Goal: Task Accomplishment & Management: Manage account settings

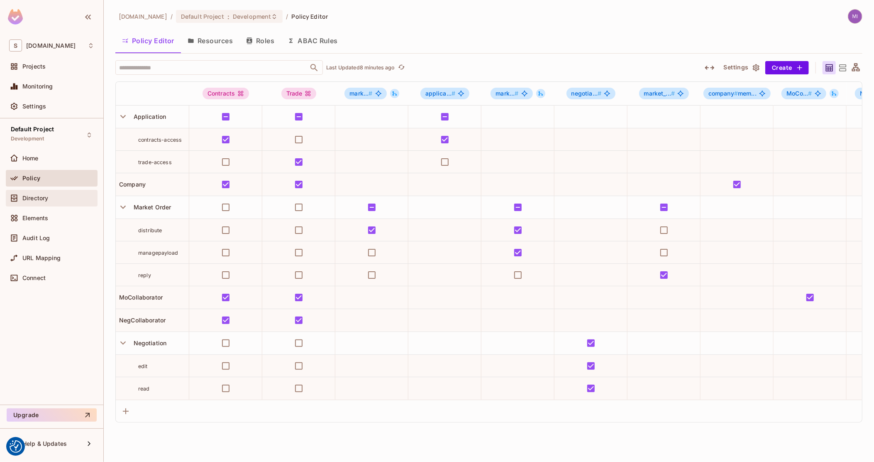
click at [40, 197] on span "Directory" at bounding box center [35, 198] width 26 height 7
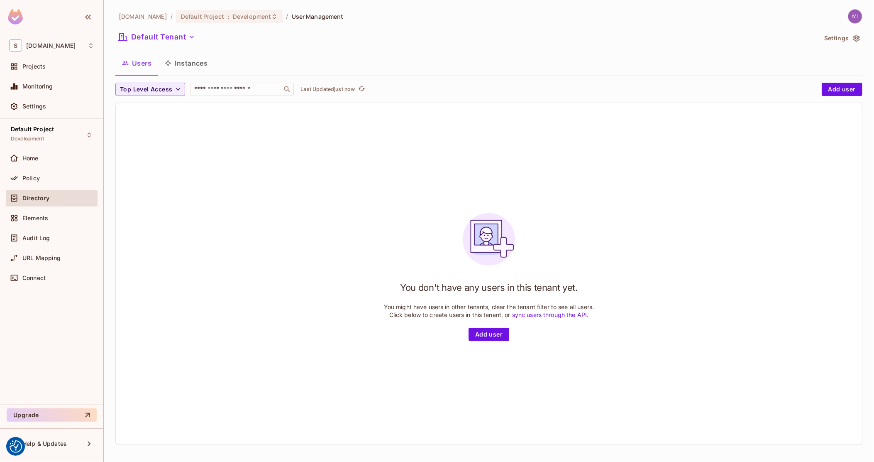
click at [188, 64] on button "Instances" at bounding box center [186, 63] width 56 height 21
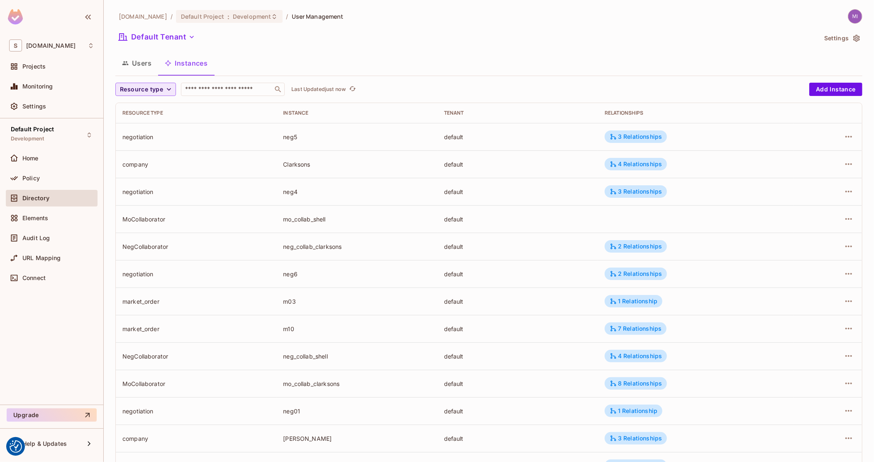
click at [151, 93] on span "Resource type" at bounding box center [141, 89] width 43 height 10
click at [153, 110] on span "Market Order" at bounding box center [145, 108] width 46 height 8
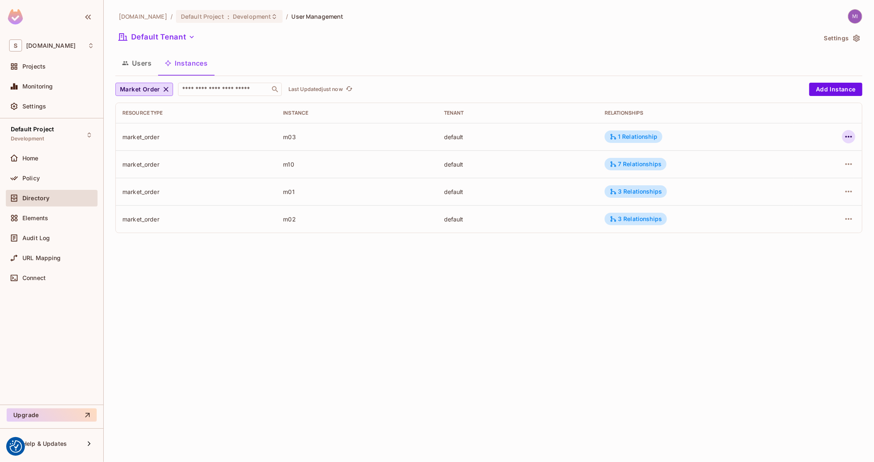
click at [851, 142] on icon "button" at bounding box center [849, 137] width 10 height 10
click at [814, 190] on div "Delete Resource Instance" at bounding box center [803, 192] width 72 height 8
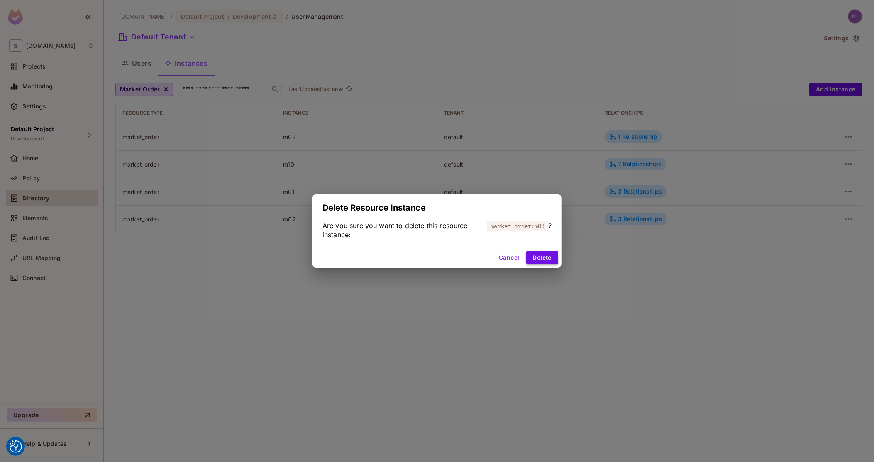
click at [549, 259] on button "Delete" at bounding box center [542, 257] width 32 height 13
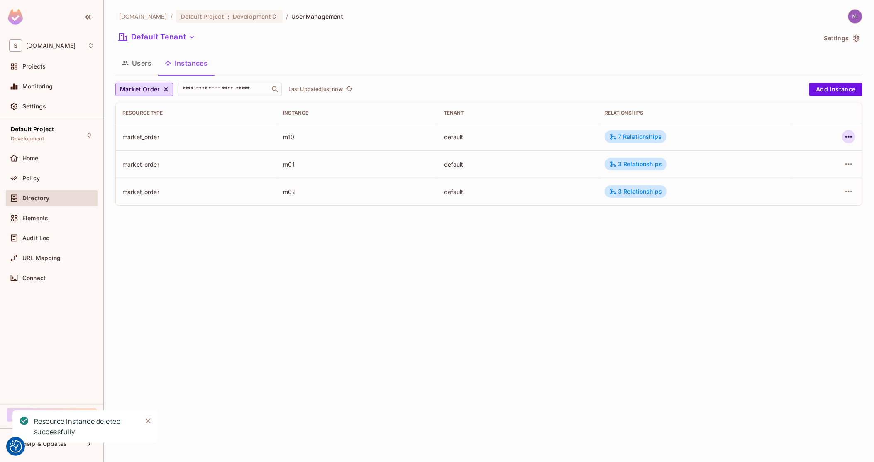
click at [852, 130] on button "button" at bounding box center [848, 136] width 13 height 13
click at [798, 186] on span "Delete Resource Instance" at bounding box center [803, 192] width 77 height 13
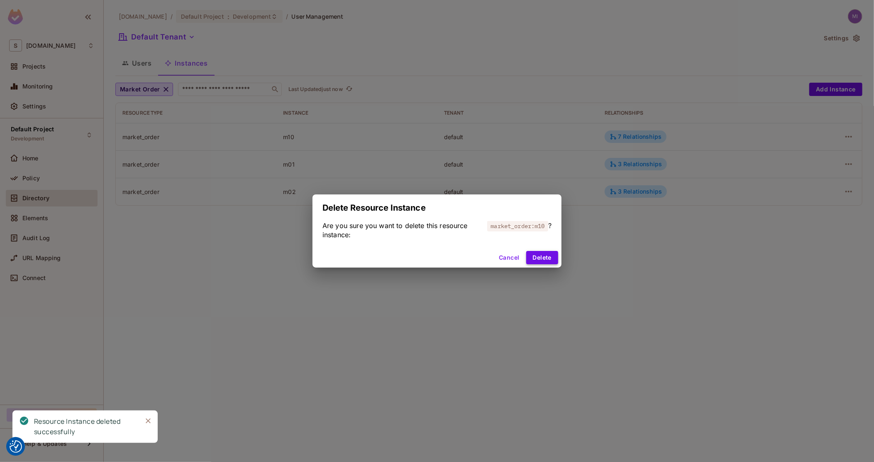
click at [556, 253] on button "Delete" at bounding box center [542, 257] width 32 height 13
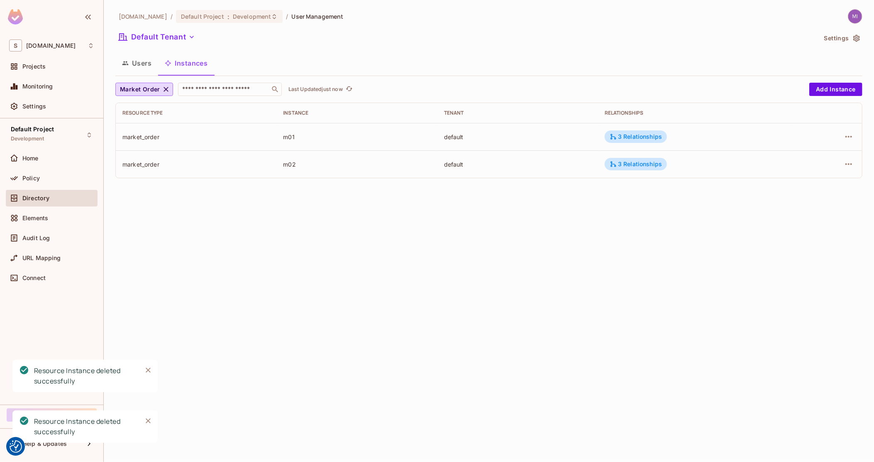
click at [851, 133] on icon "button" at bounding box center [849, 137] width 10 height 10
click at [813, 196] on span "Delete Resource Instance" at bounding box center [803, 192] width 77 height 13
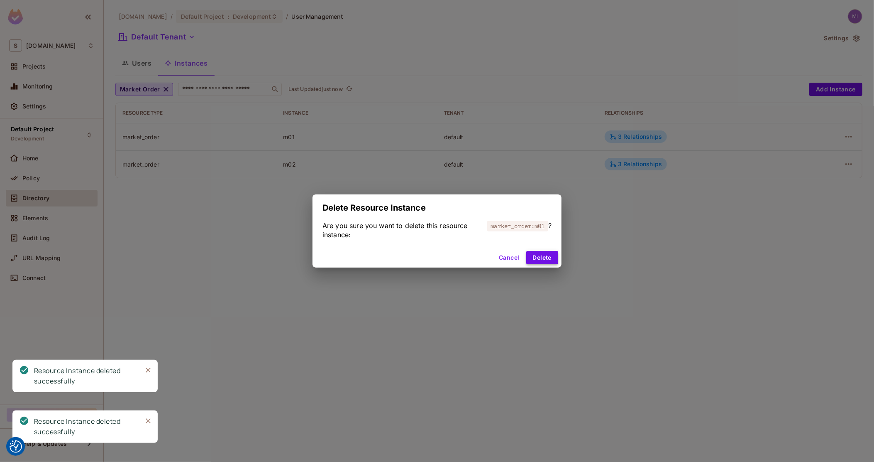
click at [550, 252] on button "Delete" at bounding box center [542, 257] width 32 height 13
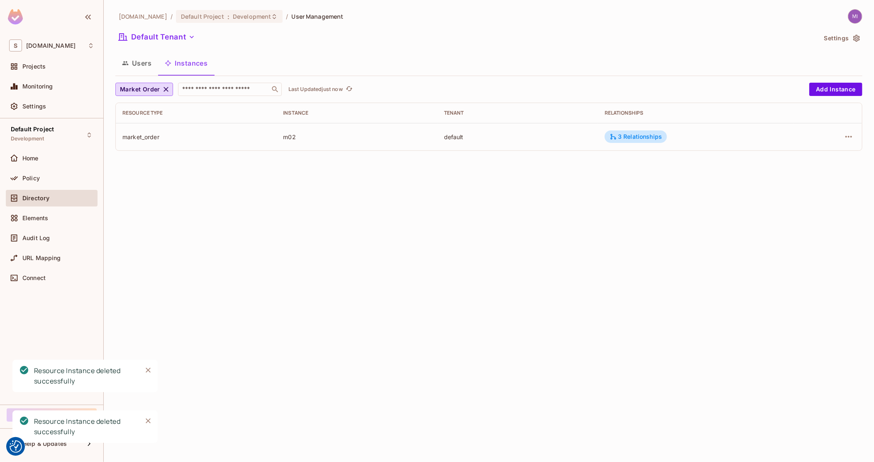
click at [851, 127] on td at bounding box center [828, 136] width 68 height 27
click at [851, 134] on icon "button" at bounding box center [849, 137] width 10 height 10
click at [798, 192] on div "Delete Resource Instance" at bounding box center [803, 192] width 72 height 8
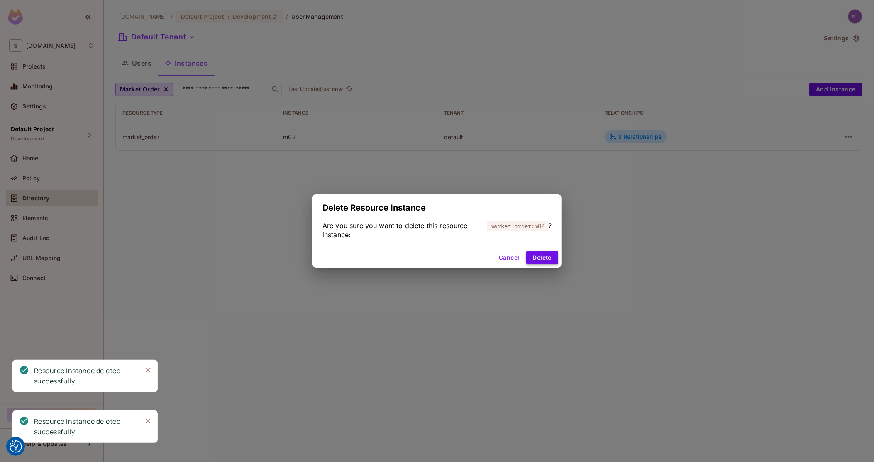
click at [545, 253] on button "Delete" at bounding box center [542, 257] width 32 height 13
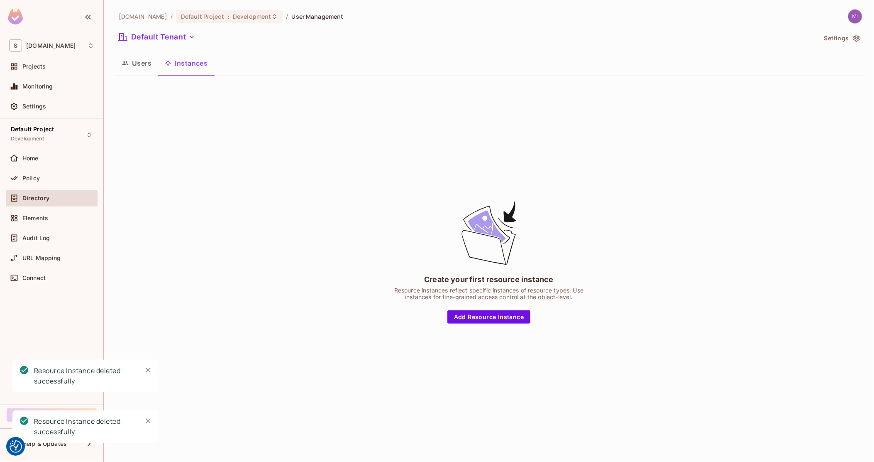
click at [144, 61] on button "Users" at bounding box center [136, 63] width 43 height 21
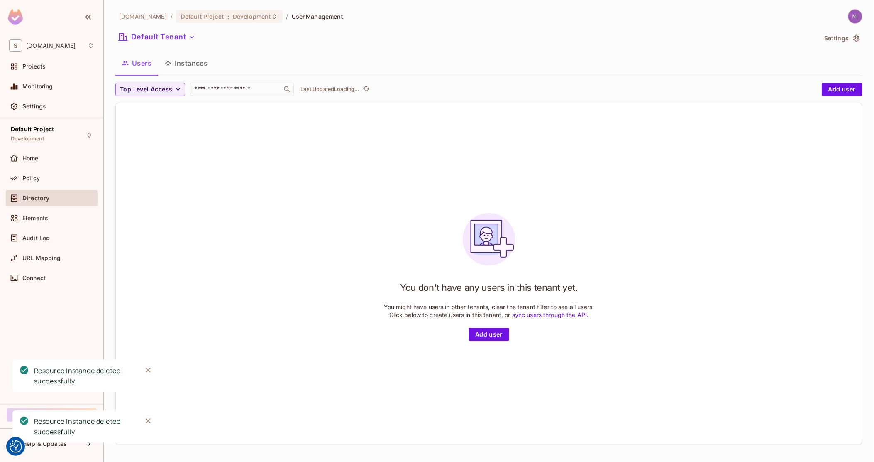
click at [170, 60] on icon "button" at bounding box center [168, 63] width 7 height 7
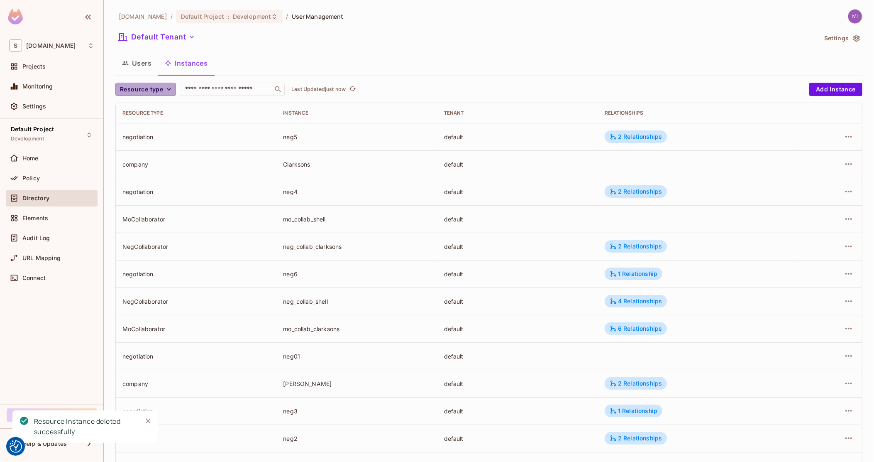
click at [159, 85] on span "Resource type" at bounding box center [141, 89] width 43 height 10
click at [232, 112] on div at bounding box center [437, 231] width 874 height 462
click at [844, 135] on icon "button" at bounding box center [849, 137] width 10 height 10
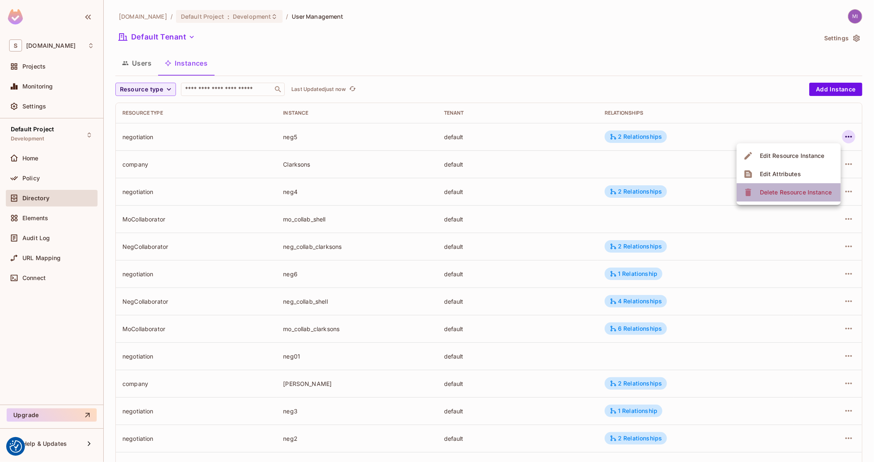
click at [810, 192] on div "Delete Resource Instance" at bounding box center [796, 192] width 72 height 8
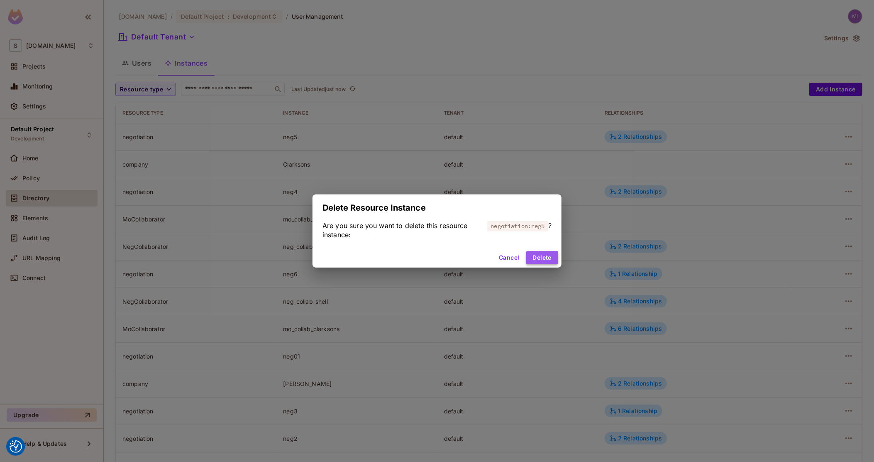
click at [546, 261] on button "Delete" at bounding box center [542, 257] width 32 height 13
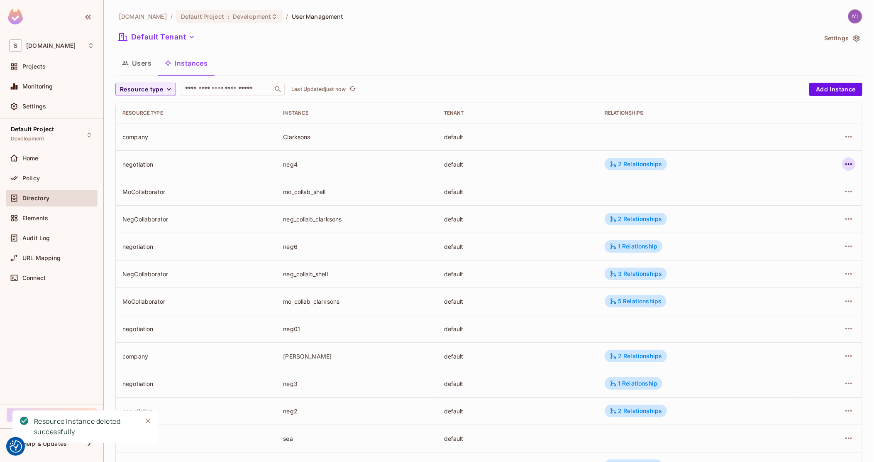
click at [845, 164] on icon "button" at bounding box center [848, 164] width 7 height 2
click at [812, 217] on div "Delete Resource Instance" at bounding box center [796, 219] width 72 height 8
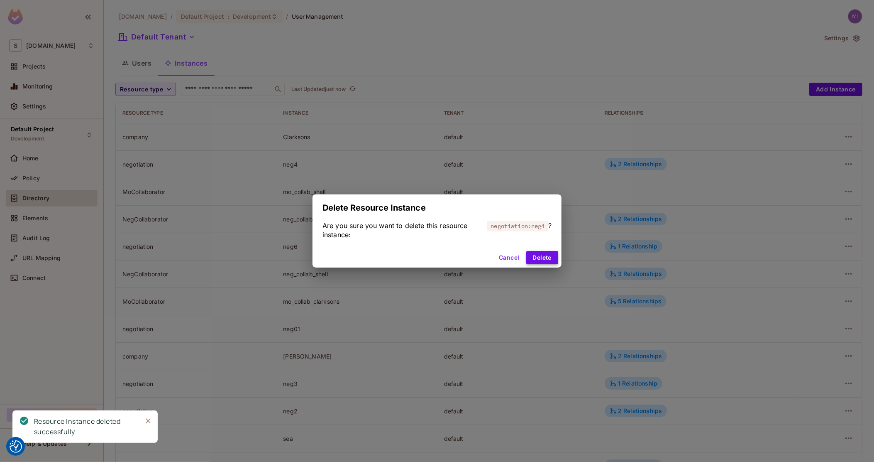
click at [551, 257] on button "Delete" at bounding box center [542, 257] width 32 height 13
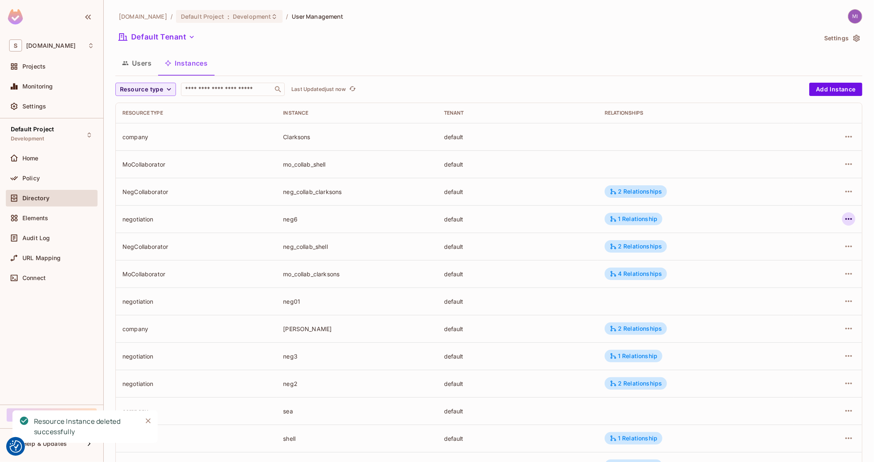
click at [844, 222] on icon "button" at bounding box center [849, 219] width 10 height 10
click at [824, 280] on span "Delete Resource Instance" at bounding box center [795, 274] width 77 height 13
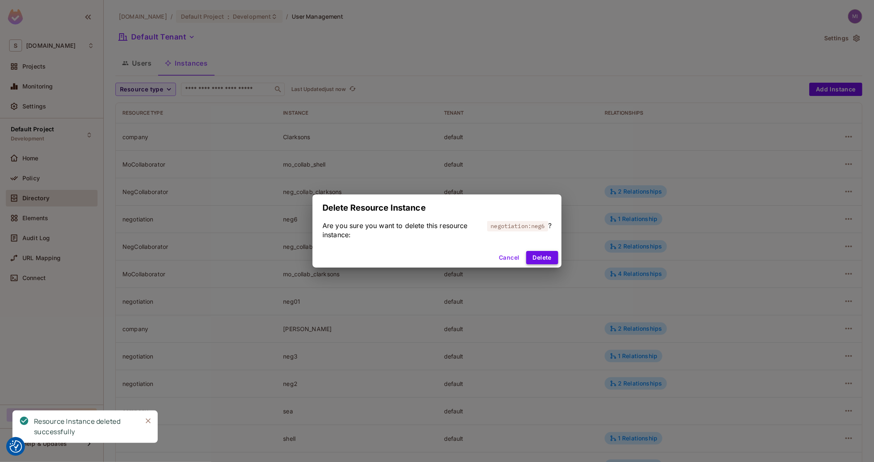
click at [548, 261] on button "Delete" at bounding box center [542, 257] width 32 height 13
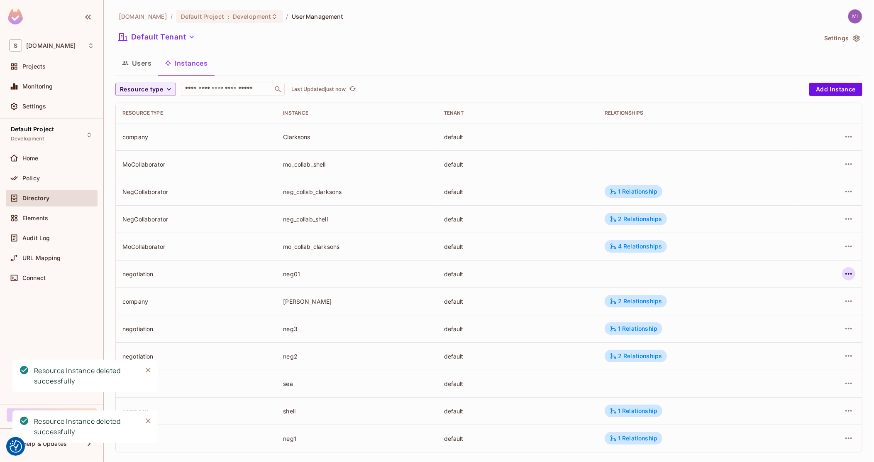
click at [844, 275] on icon "button" at bounding box center [849, 274] width 10 height 10
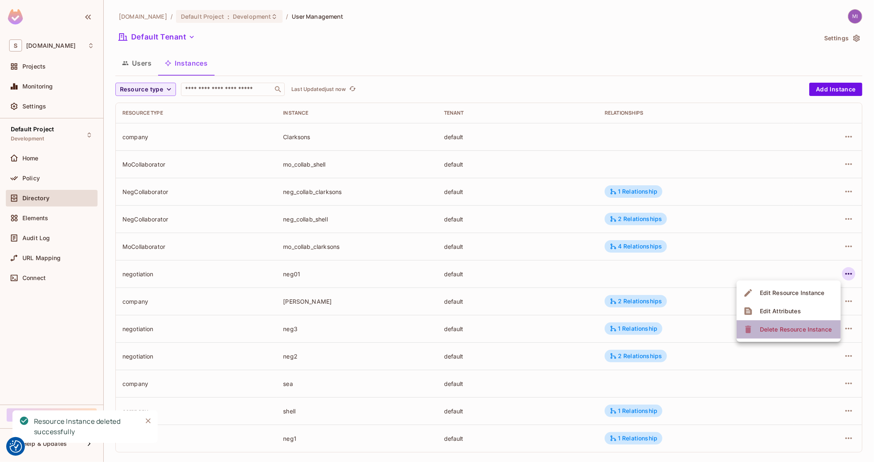
click at [789, 327] on div "Delete Resource Instance" at bounding box center [796, 329] width 72 height 8
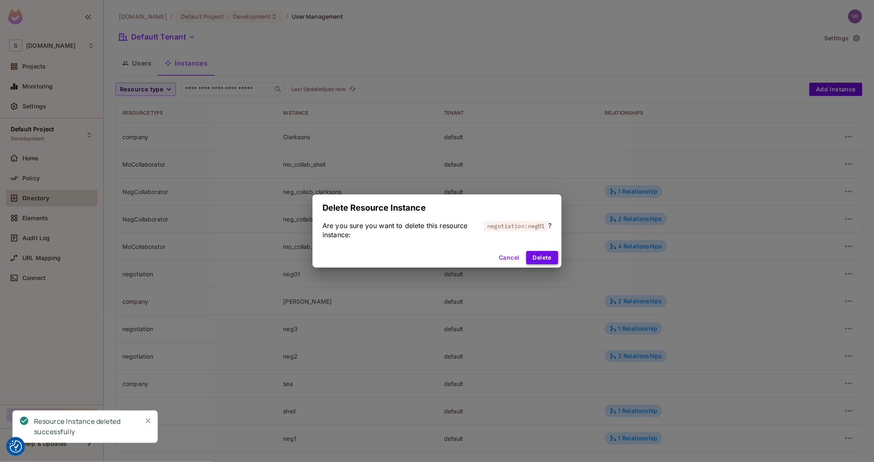
click at [547, 255] on button "Delete" at bounding box center [542, 257] width 32 height 13
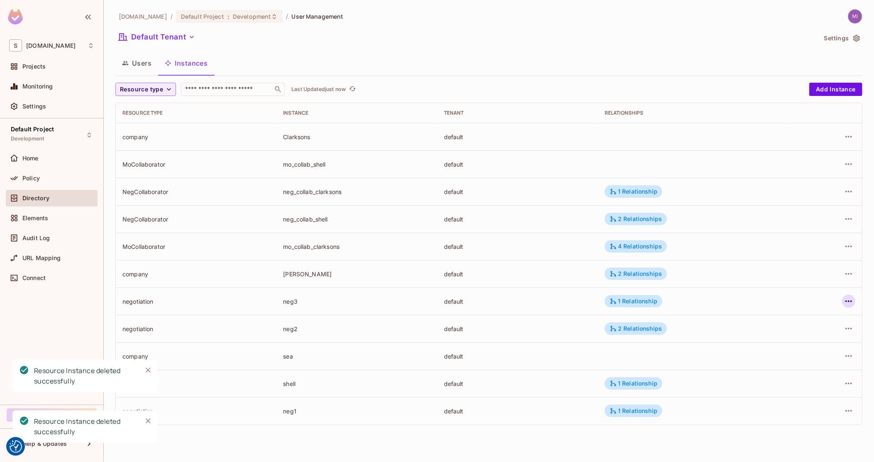
click at [847, 303] on icon "button" at bounding box center [849, 301] width 10 height 10
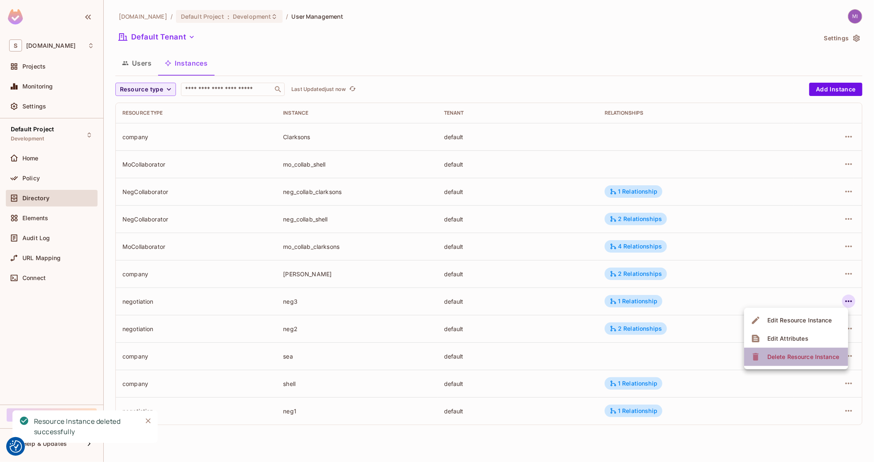
click at [785, 364] on li "Delete Resource Instance" at bounding box center [796, 356] width 104 height 18
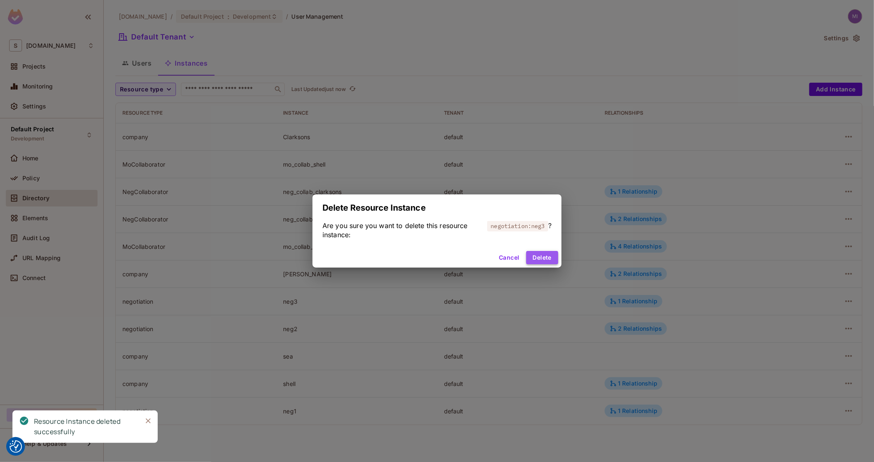
click at [550, 257] on button "Delete" at bounding box center [542, 257] width 32 height 13
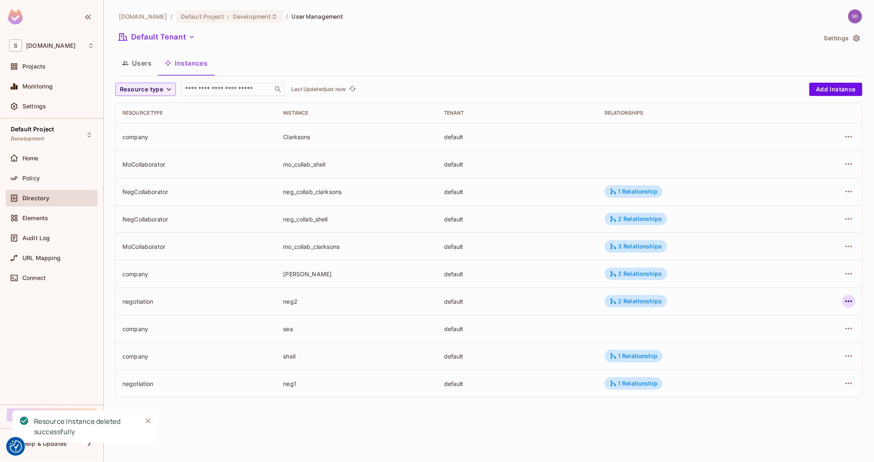
click at [850, 303] on icon "button" at bounding box center [849, 301] width 10 height 10
click at [760, 357] on icon at bounding box center [756, 357] width 10 height 10
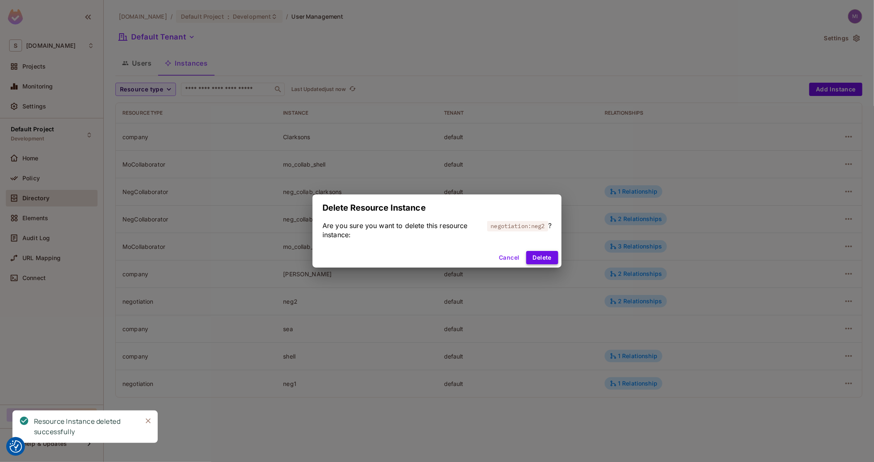
click at [539, 258] on button "Delete" at bounding box center [542, 257] width 32 height 13
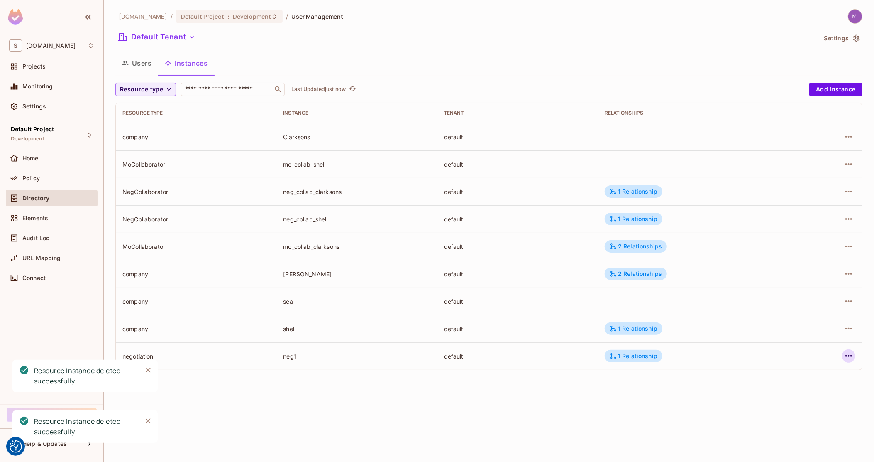
click at [847, 359] on icon "button" at bounding box center [849, 356] width 10 height 10
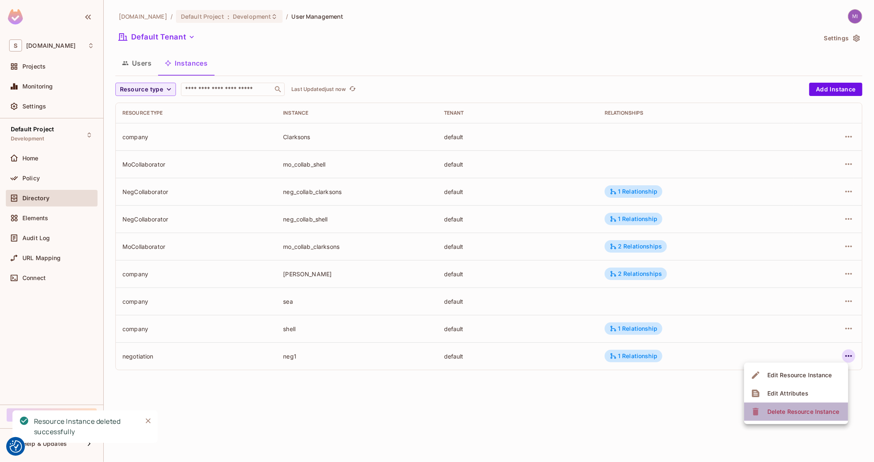
click at [815, 411] on div "Delete Resource Instance" at bounding box center [803, 411] width 72 height 8
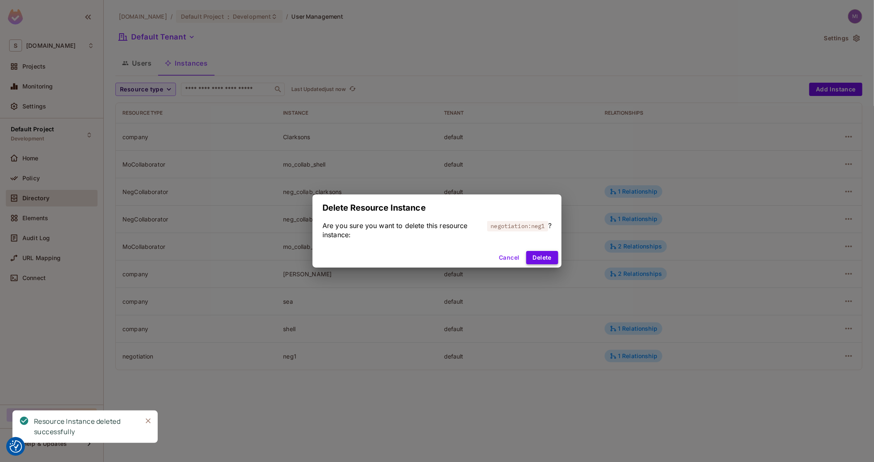
click at [535, 259] on button "Delete" at bounding box center [542, 257] width 32 height 13
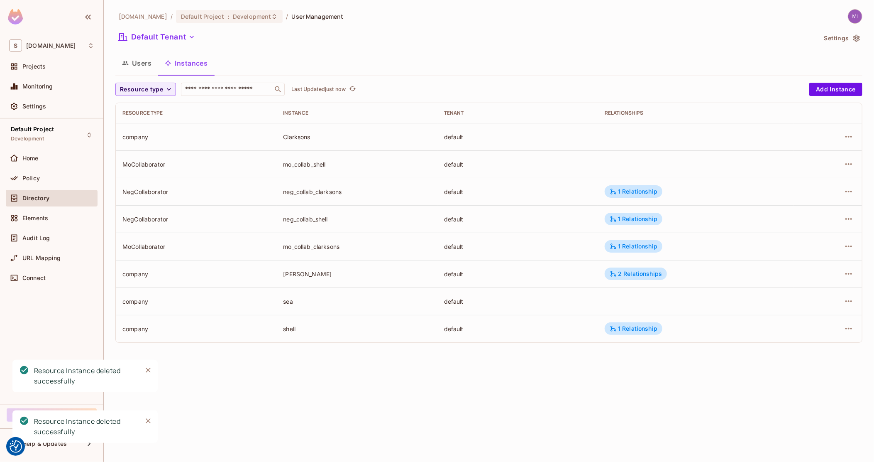
click at [147, 162] on div "MoCollaborator" at bounding box center [195, 164] width 147 height 8
click at [342, 247] on div "mo_collab_clarksons" at bounding box center [356, 246] width 147 height 8
click at [295, 281] on td "[PERSON_NAME]" at bounding box center [356, 273] width 161 height 27
click at [293, 308] on td "sea" at bounding box center [356, 300] width 161 height 27
click at [294, 119] on th "Instance" at bounding box center [356, 113] width 161 height 20
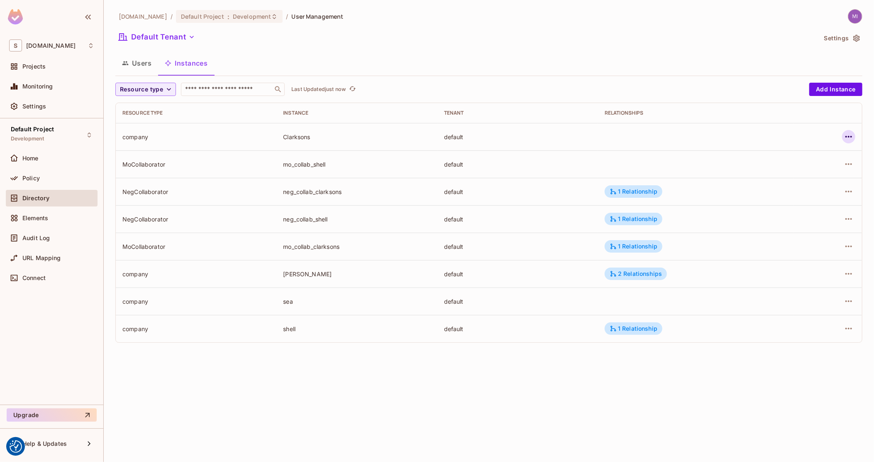
click at [848, 138] on icon "button" at bounding box center [849, 137] width 10 height 10
click at [804, 194] on div "Delete Resource Instance" at bounding box center [803, 192] width 72 height 8
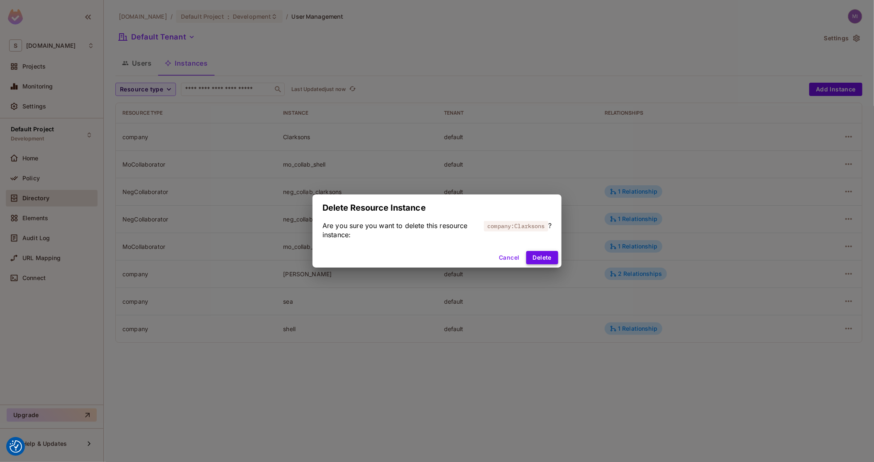
click at [545, 257] on button "Delete" at bounding box center [542, 257] width 32 height 13
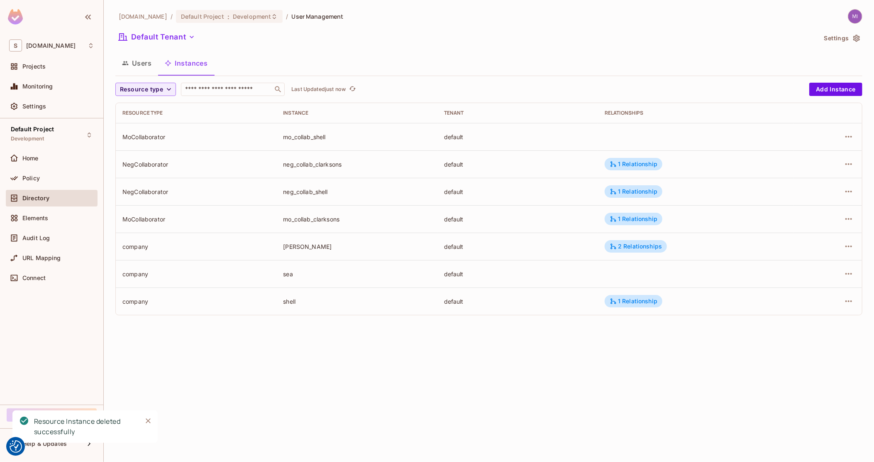
click at [247, 206] on td "MoCollaborator" at bounding box center [196, 218] width 161 height 27
click at [257, 244] on div "company" at bounding box center [195, 246] width 147 height 8
click at [139, 84] on span "Resource type" at bounding box center [141, 89] width 43 height 10
click at [139, 65] on div at bounding box center [437, 231] width 874 height 462
click at [143, 64] on button "Users" at bounding box center [136, 63] width 43 height 21
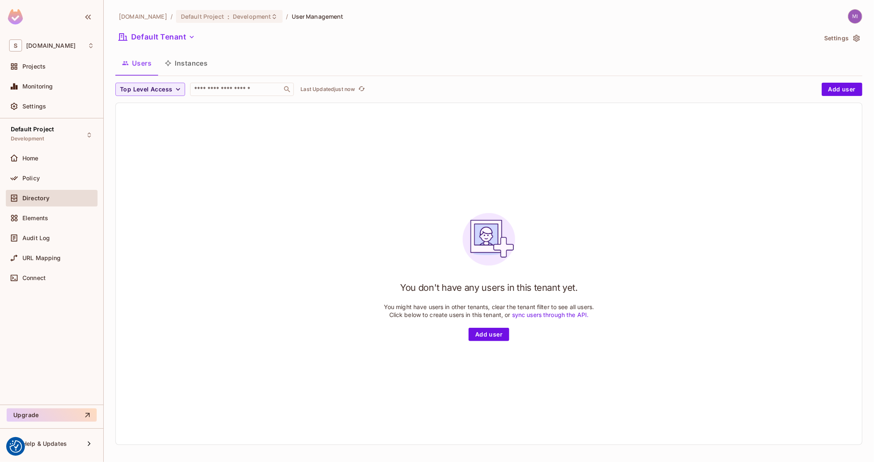
click at [186, 64] on button "Instances" at bounding box center [186, 63] width 56 height 21
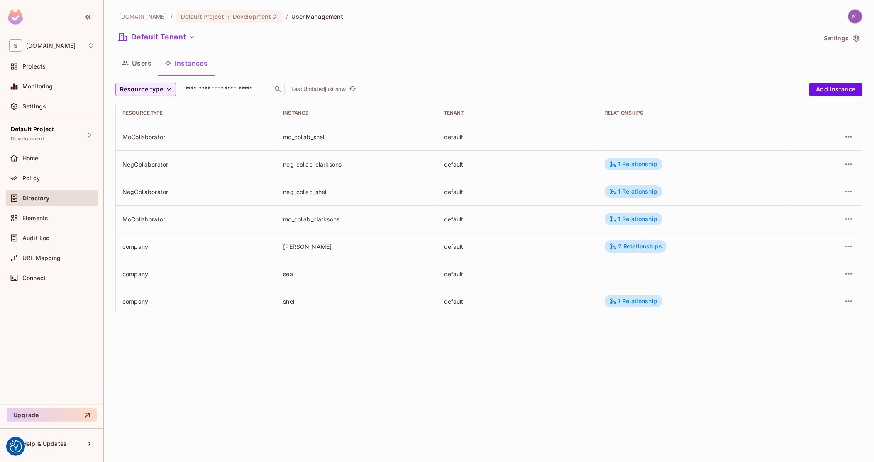
click at [152, 68] on button "Users" at bounding box center [136, 63] width 43 height 21
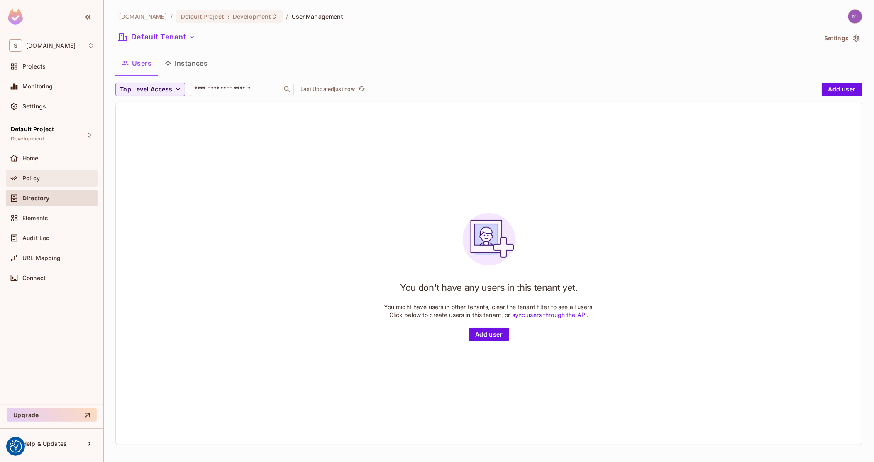
click at [38, 171] on div "Policy" at bounding box center [52, 178] width 92 height 17
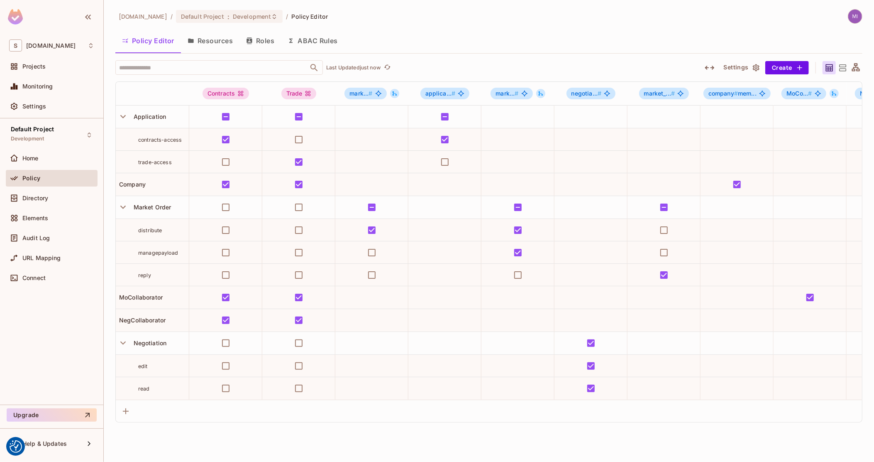
click at [852, 71] on icon at bounding box center [856, 67] width 8 height 8
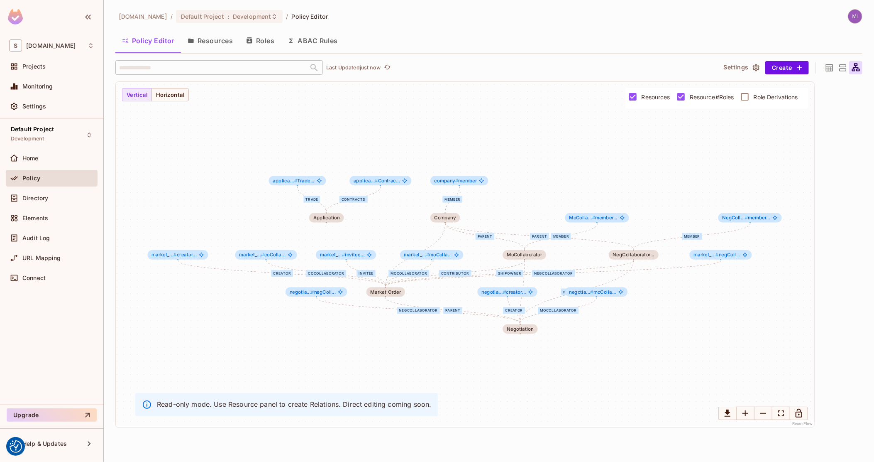
click at [713, 98] on span "Resource#Roles" at bounding box center [712, 97] width 44 height 8
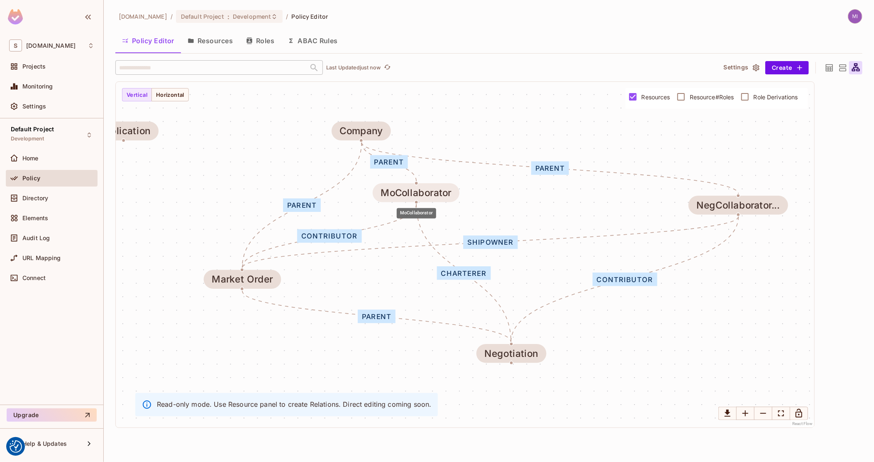
drag, startPoint x: 535, startPoint y: 209, endPoint x: 444, endPoint y: 200, distance: 90.9
click at [444, 198] on div "MoCollaborator" at bounding box center [416, 192] width 71 height 11
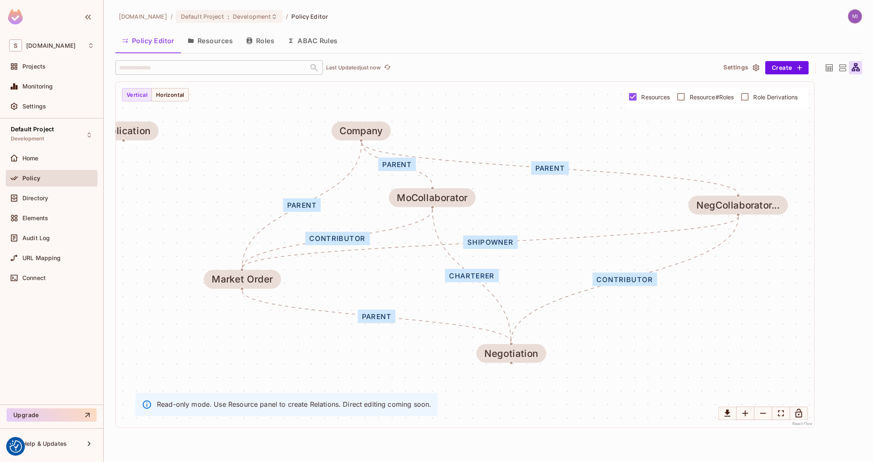
click at [498, 245] on div "shipowner" at bounding box center [490, 241] width 54 height 13
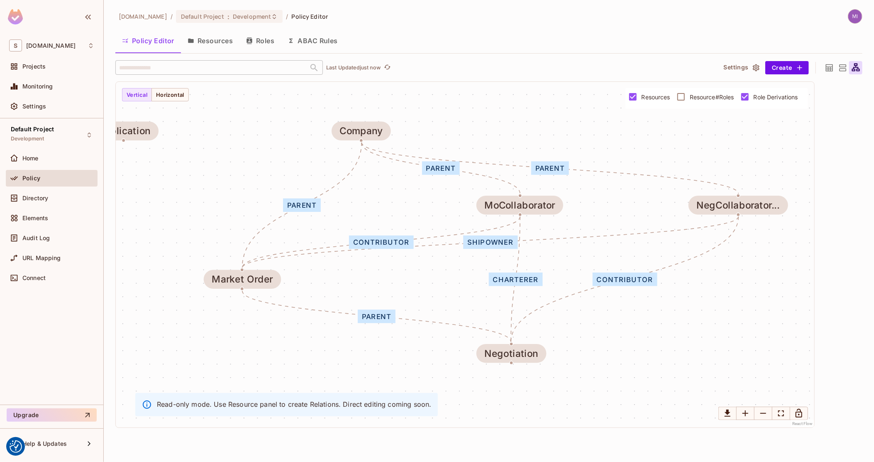
click at [715, 95] on span "Resource#Roles" at bounding box center [712, 97] width 44 height 8
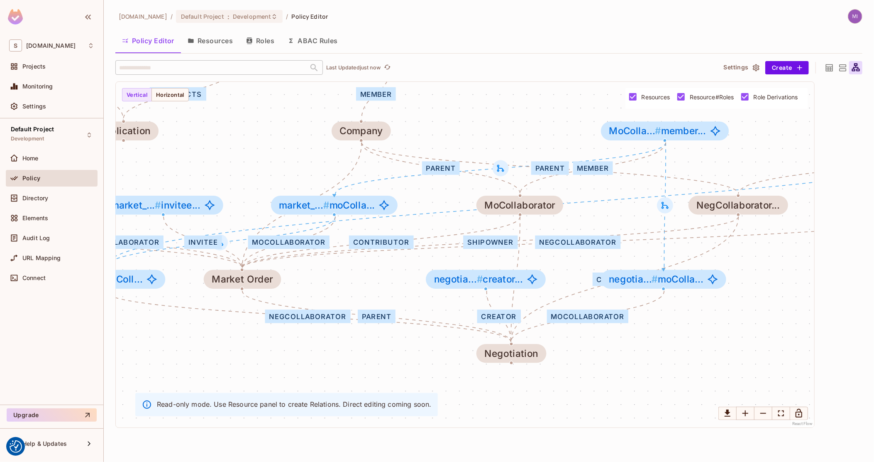
click at [754, 95] on span "Role Derivations" at bounding box center [776, 97] width 44 height 8
click at [732, 98] on span "Resource#Roles" at bounding box center [712, 97] width 44 height 8
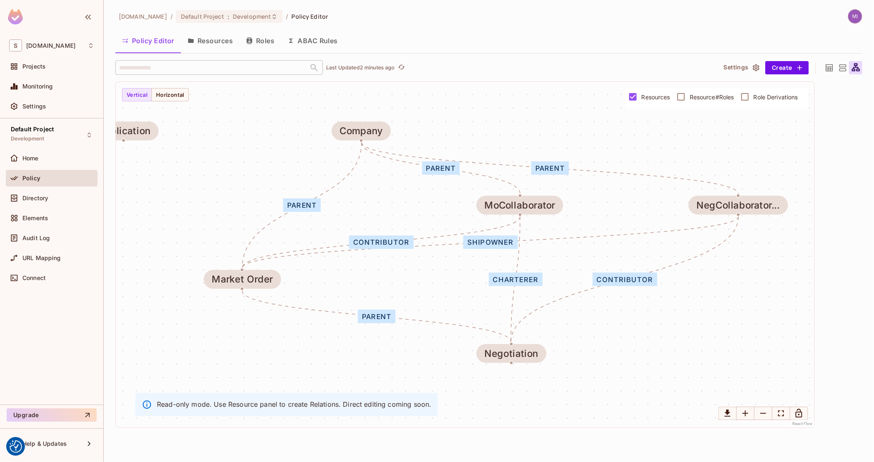
click at [247, 51] on div "Policy Editor Resources Roles ABAC Rules" at bounding box center [488, 41] width 747 height 23
click at [251, 46] on button "Roles" at bounding box center [260, 40] width 42 height 21
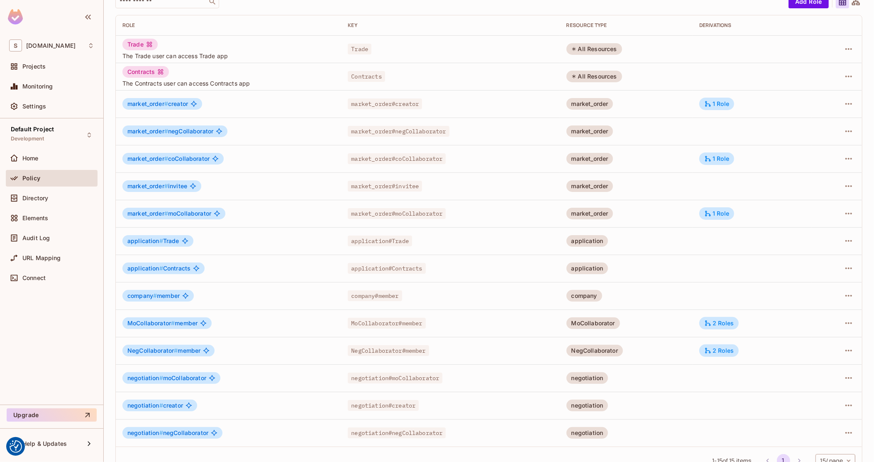
scroll to position [83, 0]
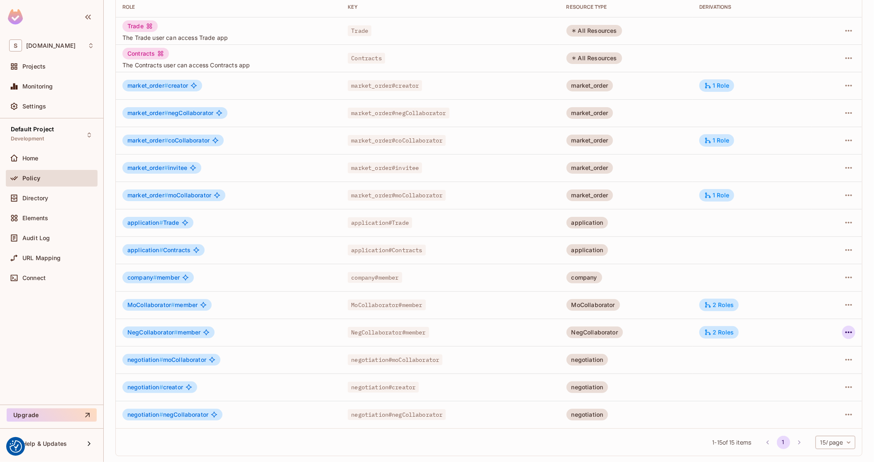
click at [834, 332] on div at bounding box center [836, 331] width 37 height 13
click at [844, 332] on icon "button" at bounding box center [849, 332] width 10 height 10
click at [811, 351] on div "Edit Role" at bounding box center [804, 351] width 25 height 8
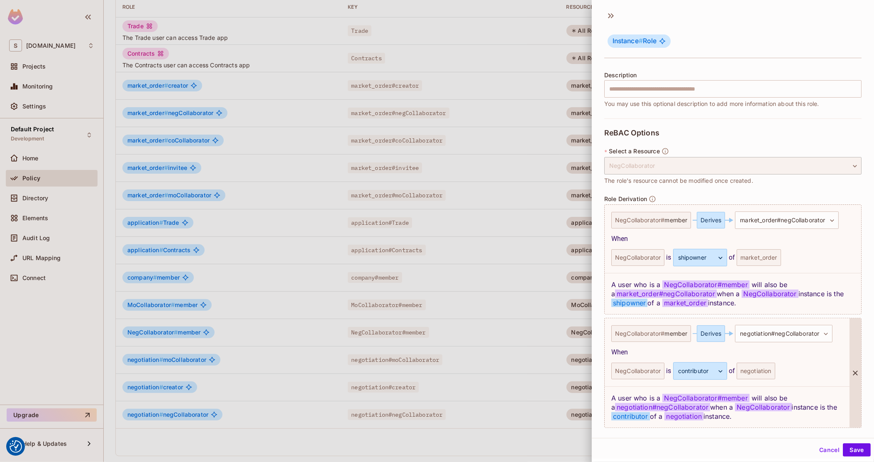
scroll to position [73, 0]
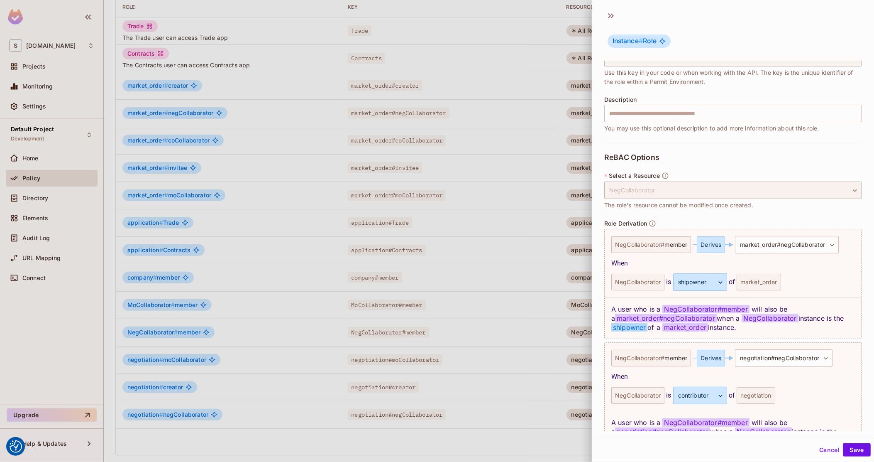
click at [540, 305] on div at bounding box center [437, 231] width 874 height 462
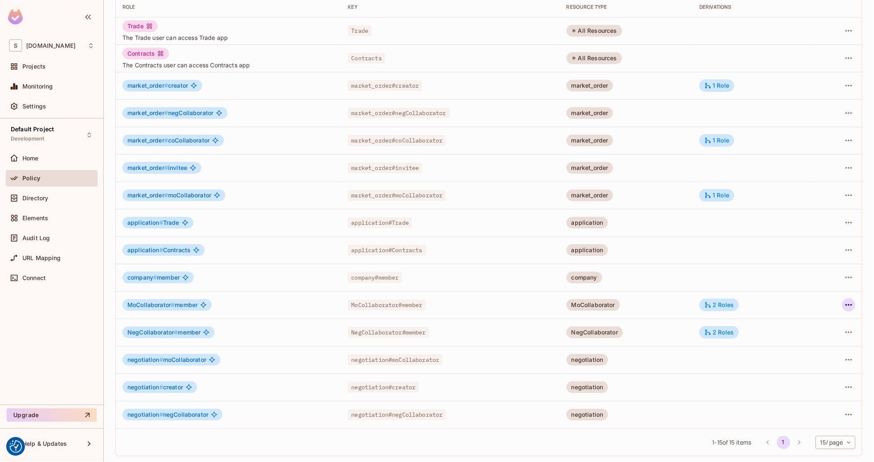
click at [842, 304] on button "button" at bounding box center [848, 304] width 13 height 13
click at [813, 322] on div "Edit Role" at bounding box center [804, 323] width 25 height 8
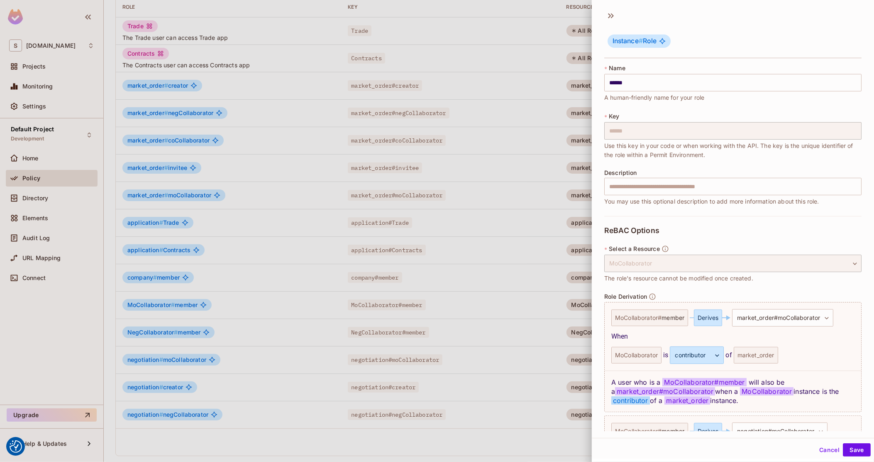
click at [496, 266] on div at bounding box center [437, 231] width 874 height 462
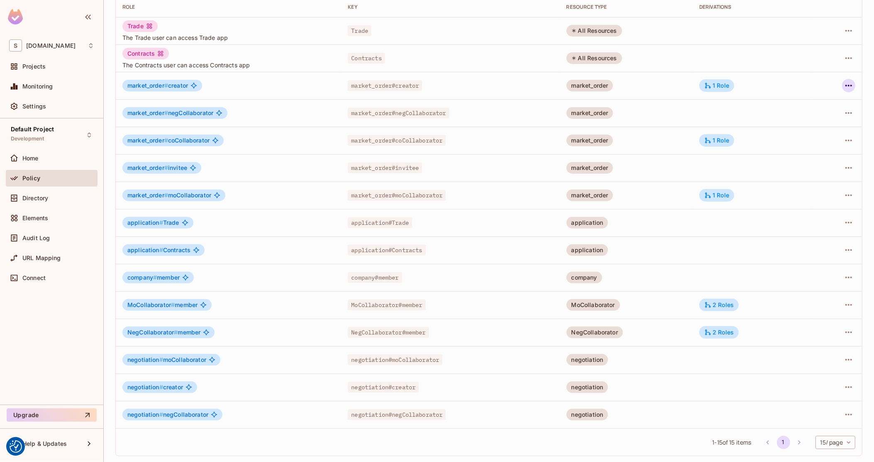
click at [844, 83] on icon "button" at bounding box center [849, 86] width 10 height 10
click at [816, 103] on div "Edit Role" at bounding box center [804, 104] width 25 height 8
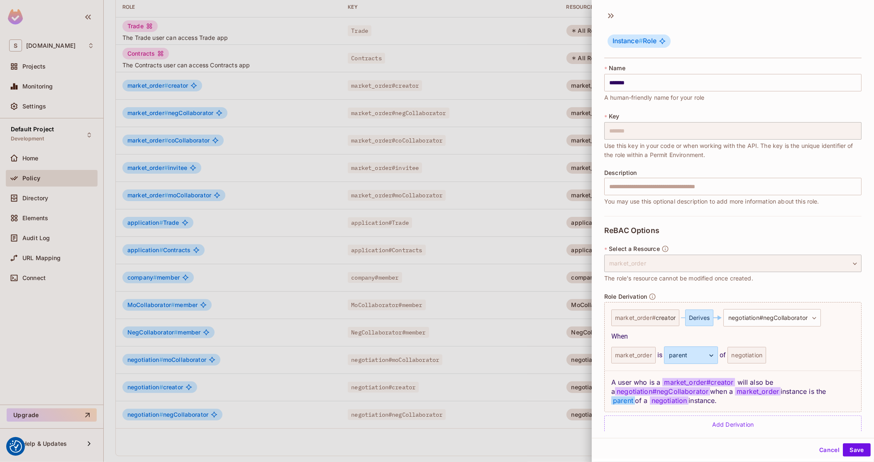
click at [491, 288] on div at bounding box center [437, 231] width 874 height 462
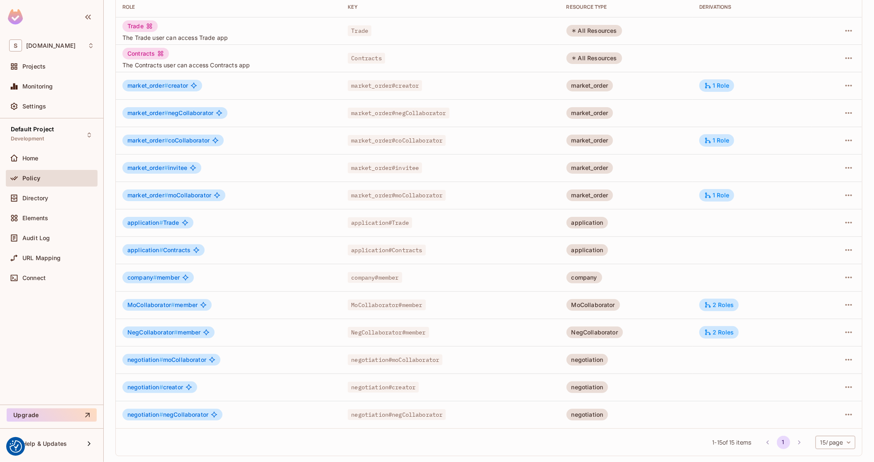
click at [828, 166] on div at bounding box center [836, 167] width 37 height 13
click at [833, 166] on div at bounding box center [836, 167] width 37 height 13
click at [844, 166] on icon "button" at bounding box center [849, 168] width 10 height 10
click at [823, 180] on li "Edit Role" at bounding box center [805, 186] width 73 height 18
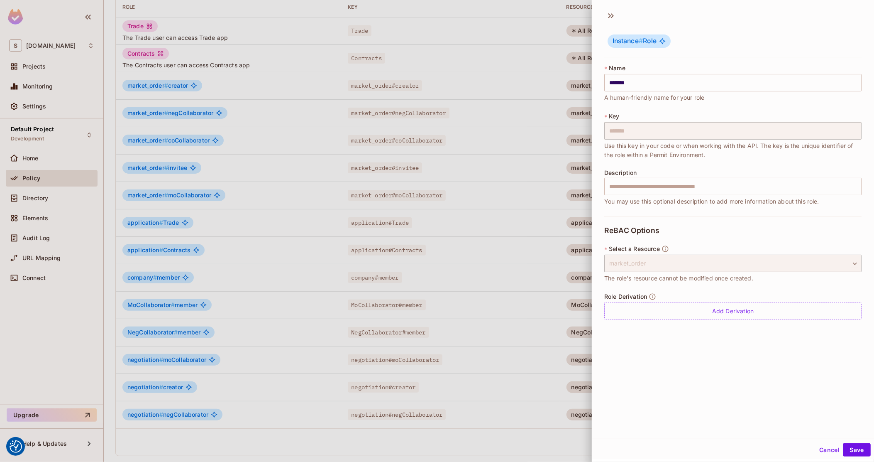
scroll to position [1, 0]
click at [798, 305] on div "Add Derivation" at bounding box center [732, 310] width 257 height 18
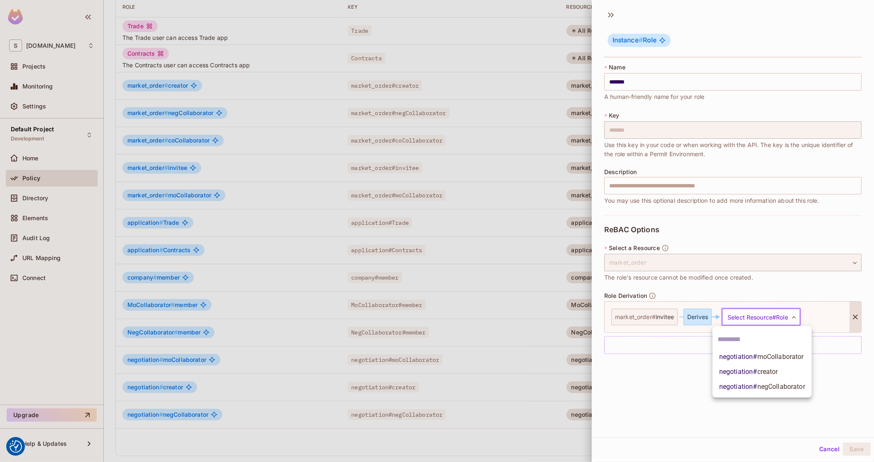
click at [777, 321] on body "We use cookies to enhance your browsing experience, serve personalized ads or c…" at bounding box center [437, 231] width 874 height 462
click at [838, 316] on div at bounding box center [437, 231] width 874 height 462
click at [853, 316] on icon at bounding box center [855, 317] width 5 height 5
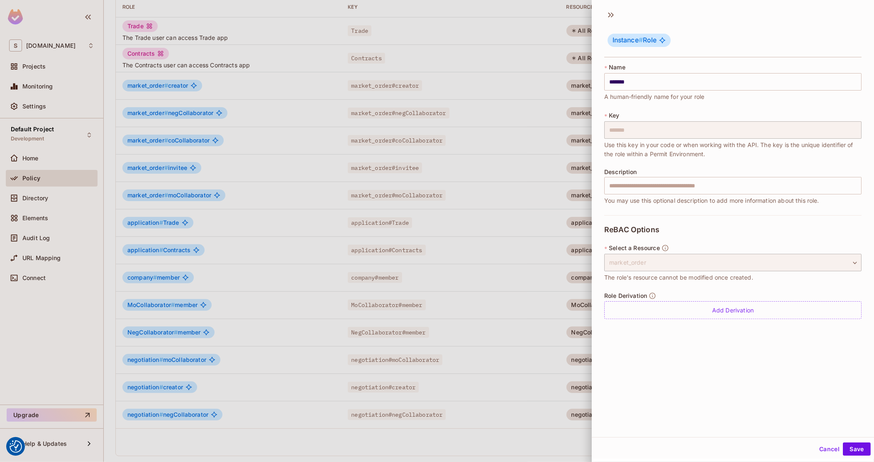
click at [826, 451] on button "Cancel" at bounding box center [829, 448] width 27 height 13
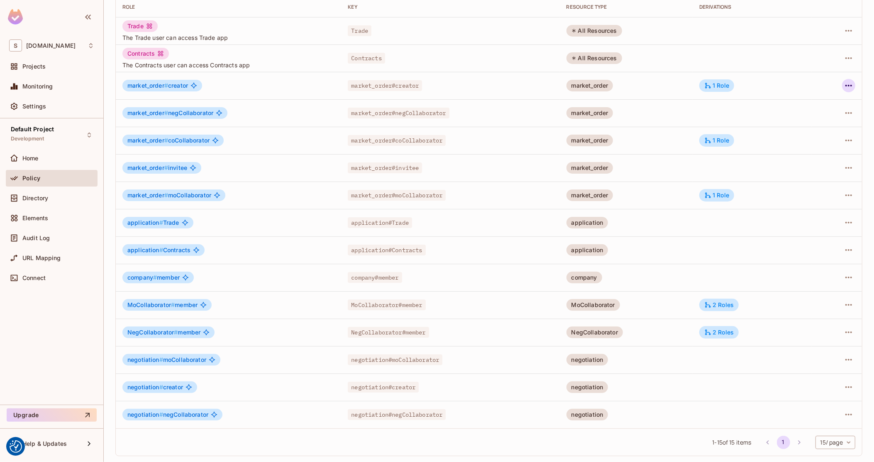
click at [845, 85] on icon "button" at bounding box center [848, 86] width 7 height 2
click at [828, 101] on li "Edit Role" at bounding box center [805, 104] width 73 height 18
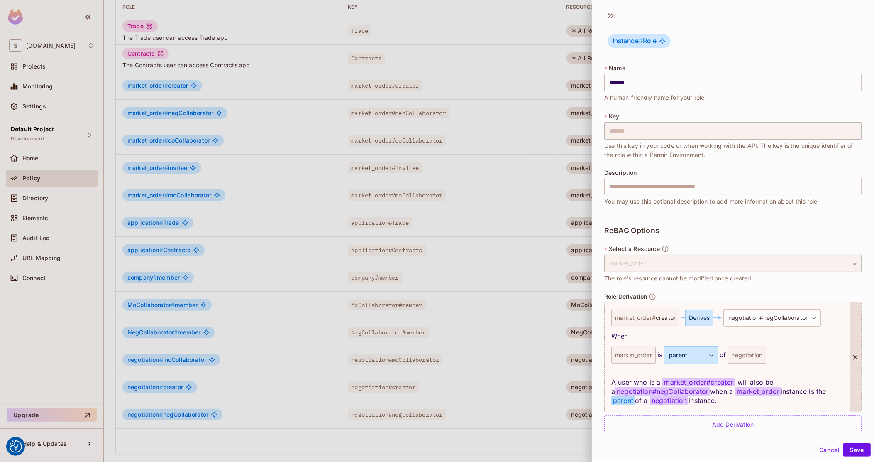
scroll to position [12, 0]
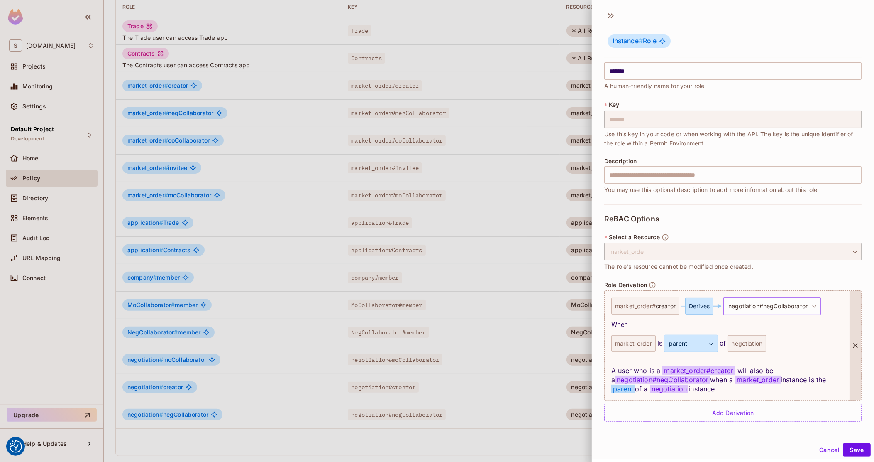
click at [774, 310] on body "We use cookies to enhance your browsing experience, serve personalized ads or c…" at bounding box center [437, 231] width 874 height 462
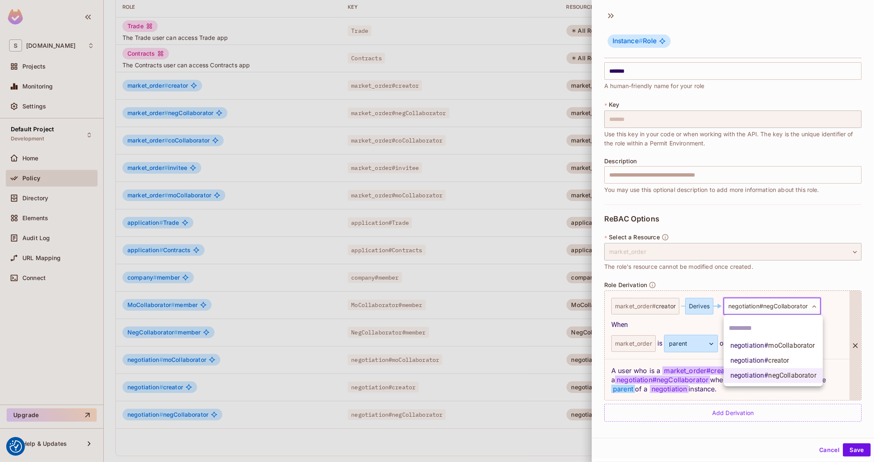
click at [776, 307] on div at bounding box center [437, 231] width 874 height 462
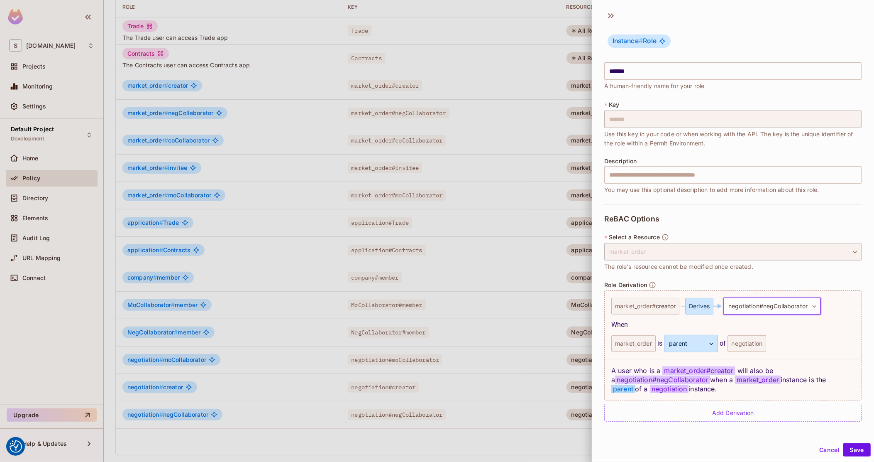
click at [497, 229] on div at bounding box center [437, 231] width 874 height 462
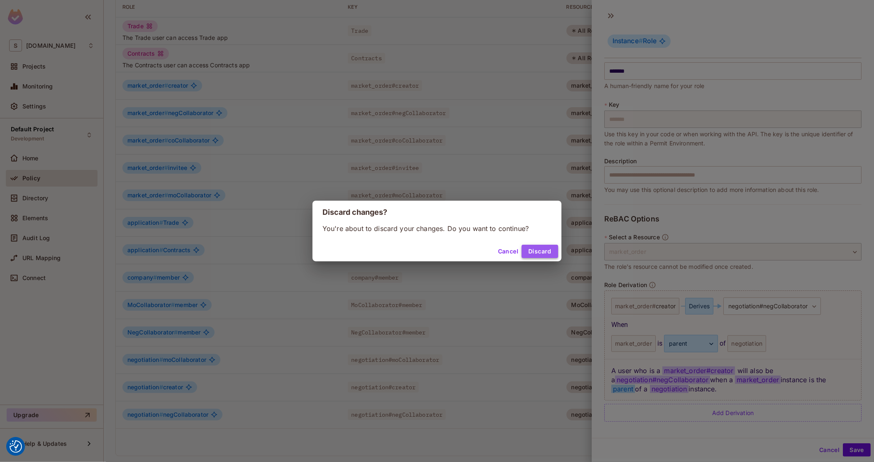
click at [545, 254] on button "Discard" at bounding box center [540, 250] width 37 height 13
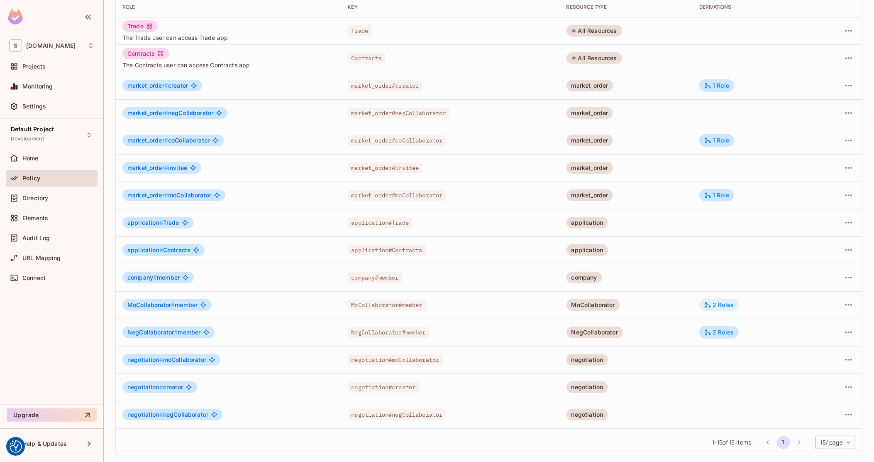
click at [720, 302] on div "2 Roles" at bounding box center [718, 304] width 29 height 7
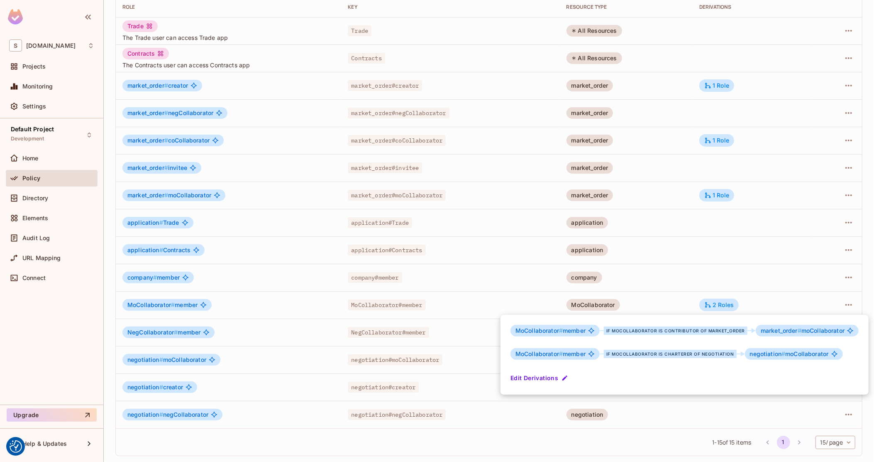
click at [757, 286] on div at bounding box center [437, 231] width 874 height 462
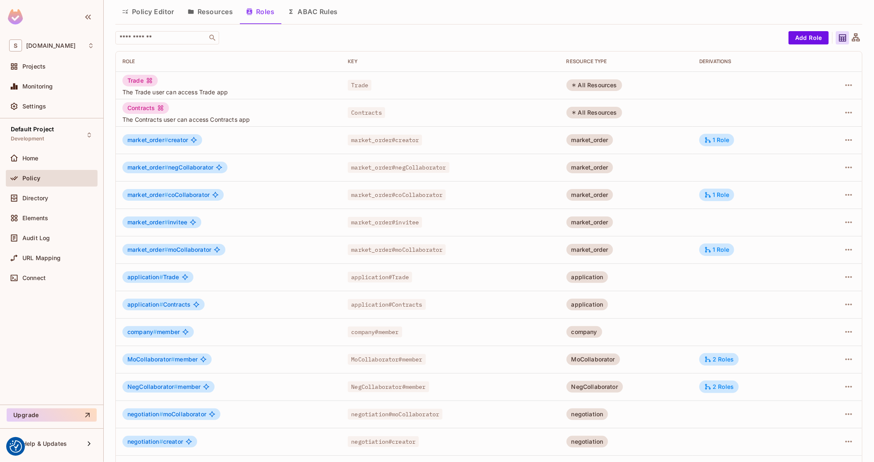
scroll to position [0, 0]
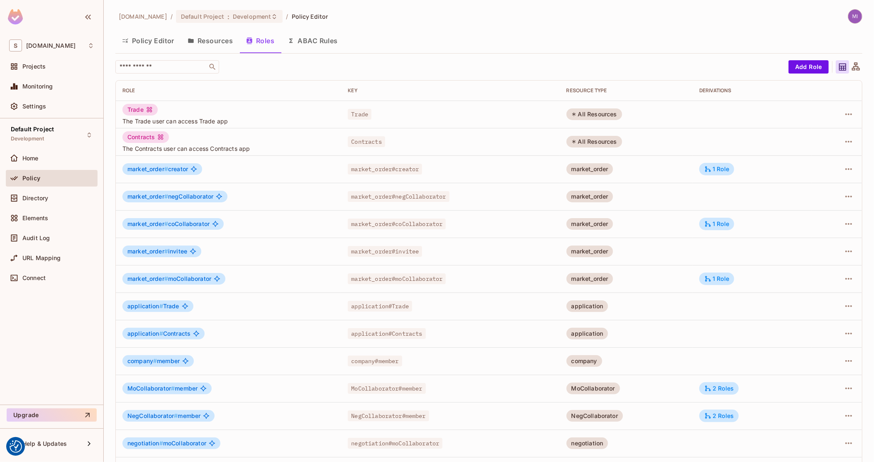
click at [852, 67] on icon at bounding box center [856, 66] width 8 height 8
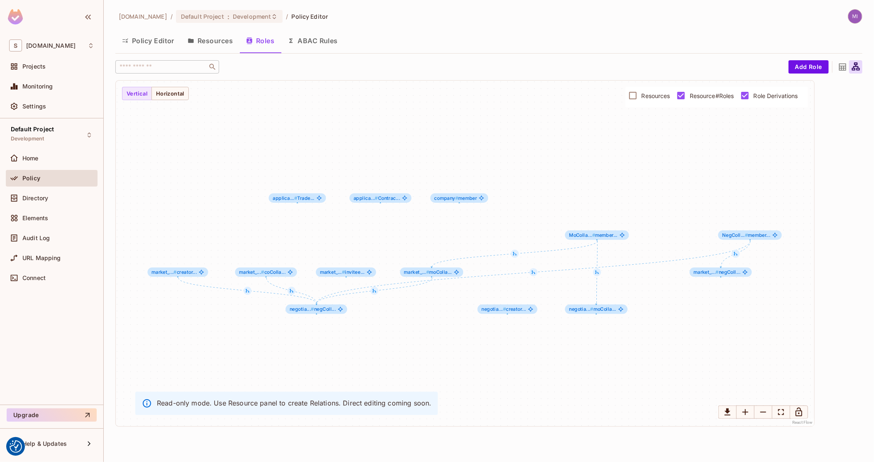
click at [652, 99] on span "Resources" at bounding box center [656, 96] width 29 height 8
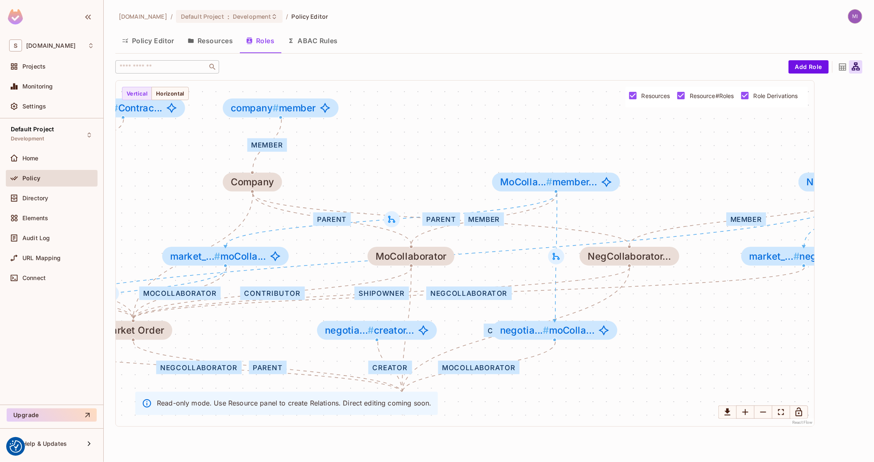
click at [728, 95] on span "Resource#Roles" at bounding box center [712, 96] width 44 height 8
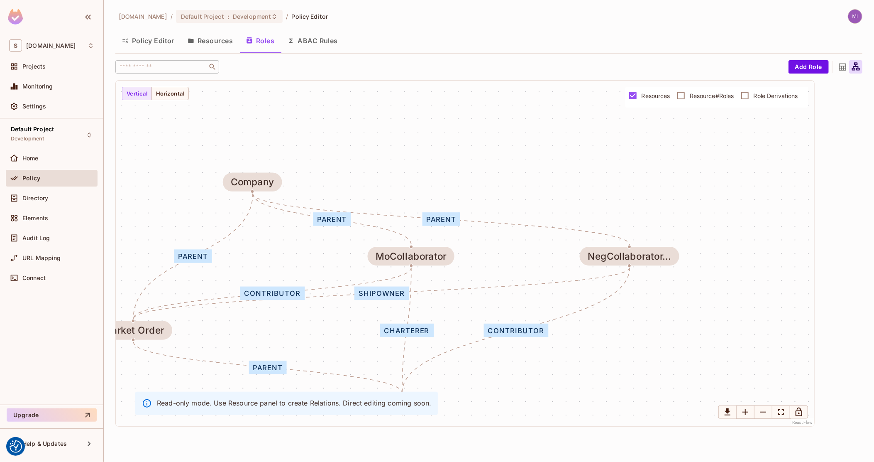
drag, startPoint x: 562, startPoint y: 223, endPoint x: 664, endPoint y: 183, distance: 109.4
click at [664, 183] on div "shipowner contributor parent parent parent parent charterer contributor Market …" at bounding box center [465, 253] width 699 height 345
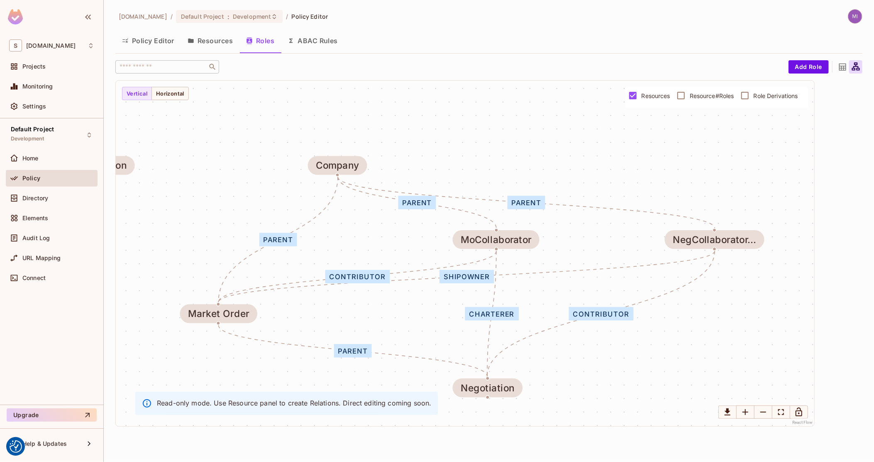
drag, startPoint x: 656, startPoint y: 224, endPoint x: 741, endPoint y: 208, distance: 86.7
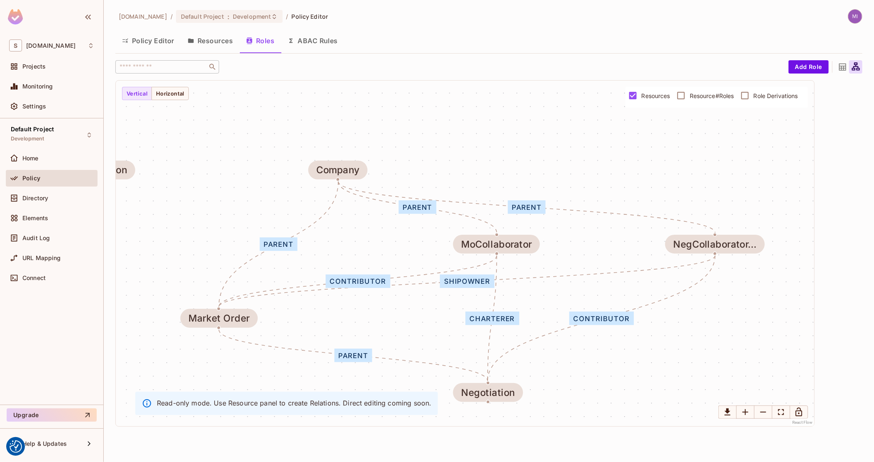
drag, startPoint x: 464, startPoint y: 275, endPoint x: 464, endPoint y: 281, distance: 5.4
click at [464, 281] on div "shipowner" at bounding box center [467, 280] width 54 height 13
click at [474, 280] on div "shipowner" at bounding box center [467, 281] width 54 height 13
click at [39, 203] on div "Directory" at bounding box center [52, 198] width 92 height 17
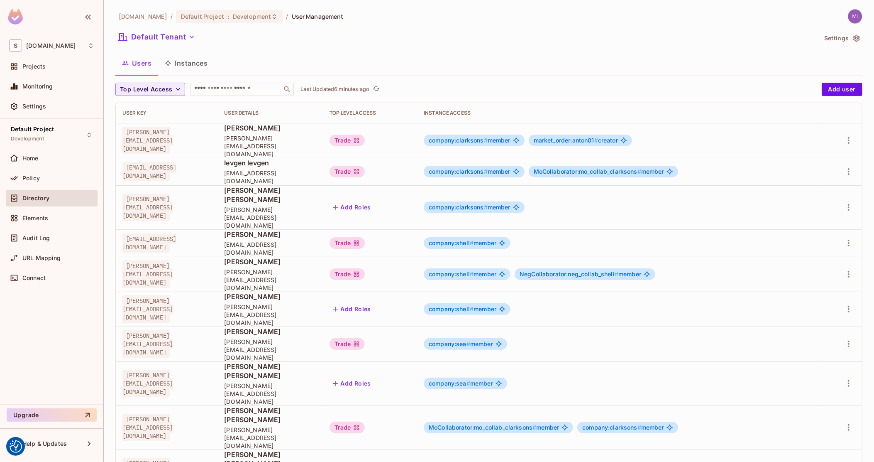
click at [841, 461] on div at bounding box center [841, 470] width 27 height 13
click at [845, 461] on icon "button" at bounding box center [849, 471] width 10 height 10
click at [828, 397] on li "Edit" at bounding box center [812, 402] width 73 height 18
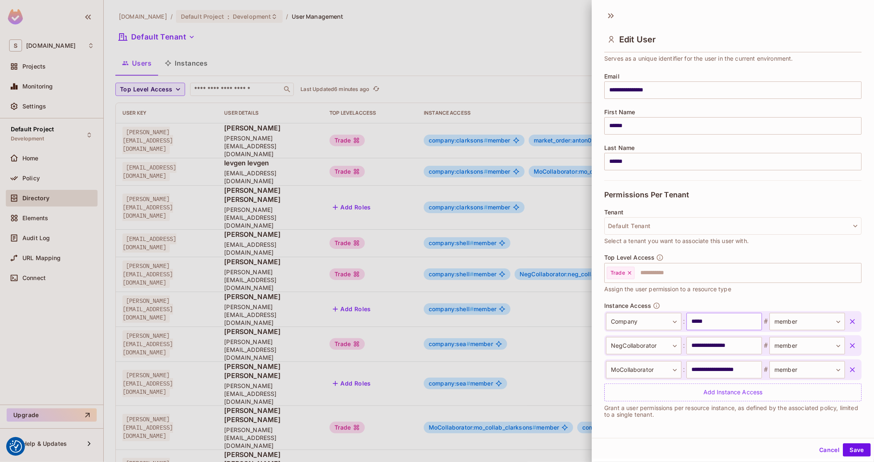
scroll to position [1, 0]
click at [421, 352] on div at bounding box center [437, 231] width 874 height 462
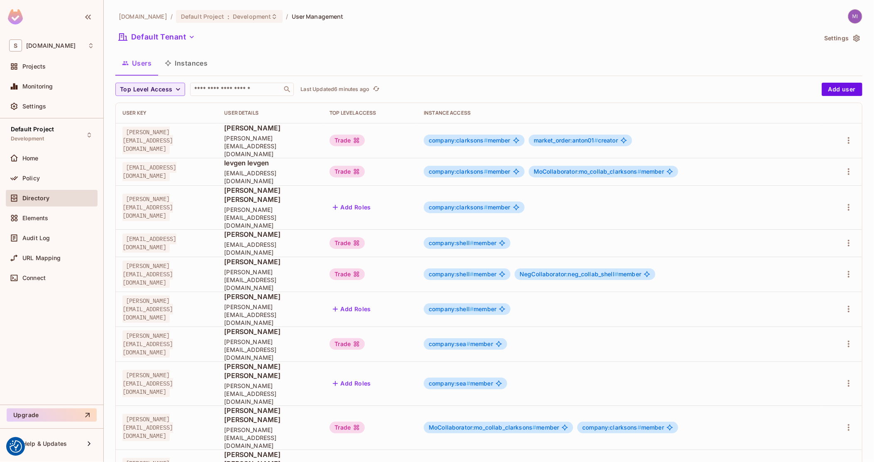
click at [194, 58] on button "Instances" at bounding box center [186, 63] width 56 height 21
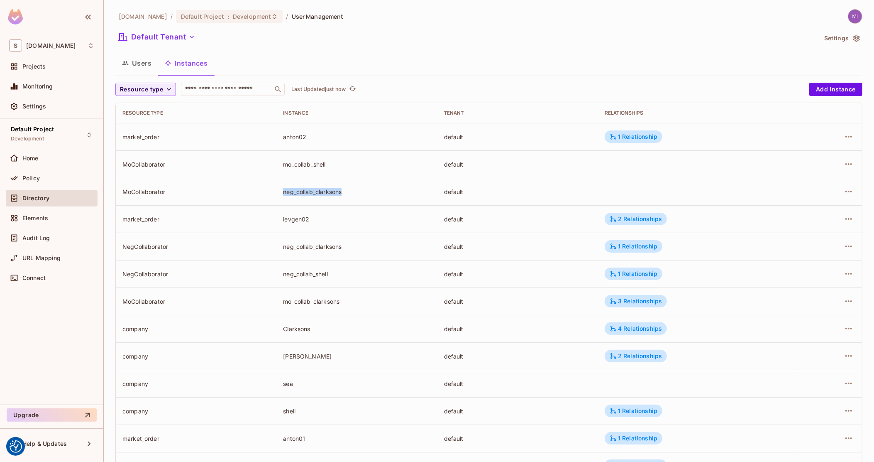
drag, startPoint x: 354, startPoint y: 194, endPoint x: 275, endPoint y: 191, distance: 79.3
click at [276, 191] on td "neg_collab_clarksons" at bounding box center [356, 191] width 161 height 27
click at [150, 191] on div "MoCollaborator" at bounding box center [195, 192] width 147 height 8
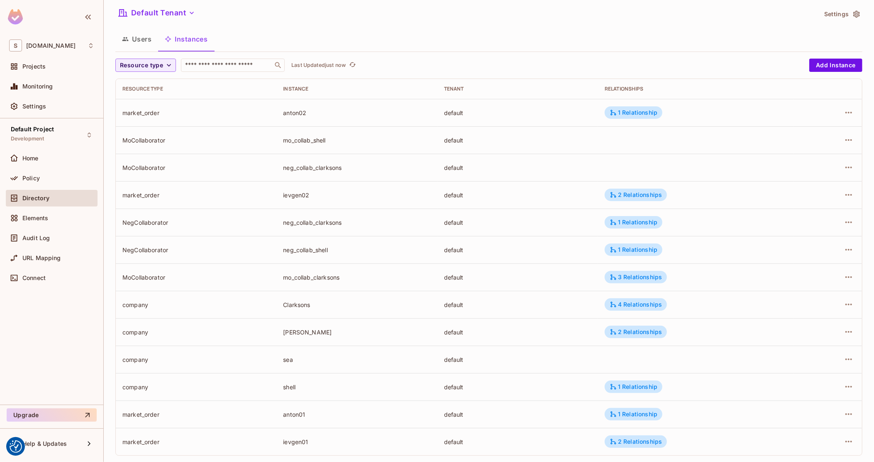
scroll to position [36, 0]
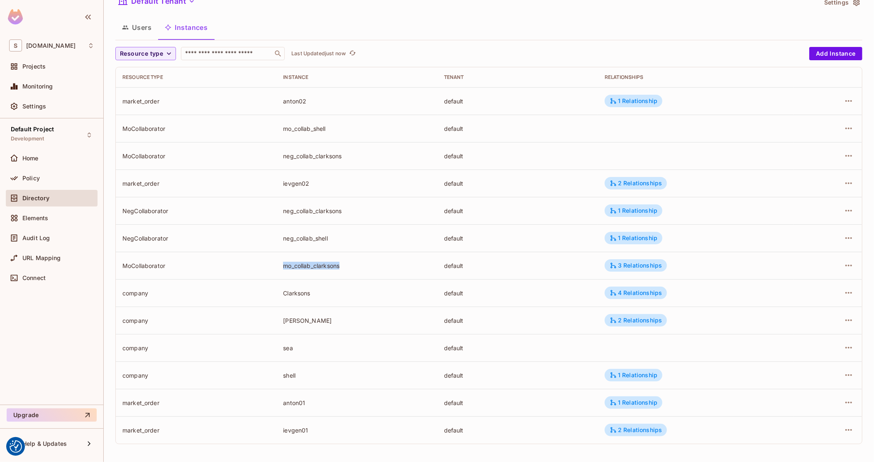
drag, startPoint x: 277, startPoint y: 265, endPoint x: 351, endPoint y: 265, distance: 73.9
click at [351, 265] on td "mo_collab_clarksons" at bounding box center [356, 265] width 161 height 27
click at [175, 152] on div "MoCollaborator" at bounding box center [195, 156] width 147 height 8
drag, startPoint x: 356, startPoint y: 153, endPoint x: 276, endPoint y: 154, distance: 79.7
click at [276, 154] on td "neg_collab_clarksons" at bounding box center [356, 155] width 161 height 27
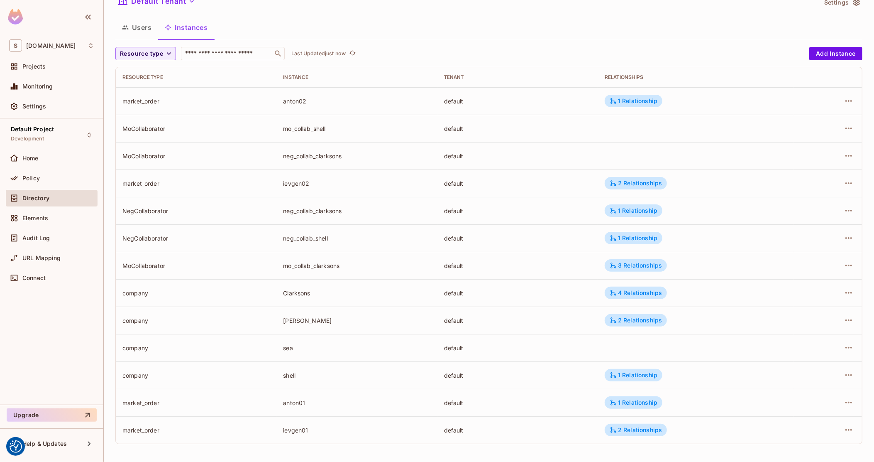
click at [208, 157] on div "MoCollaborator" at bounding box center [195, 156] width 147 height 8
click at [138, 32] on button "Users" at bounding box center [136, 27] width 43 height 21
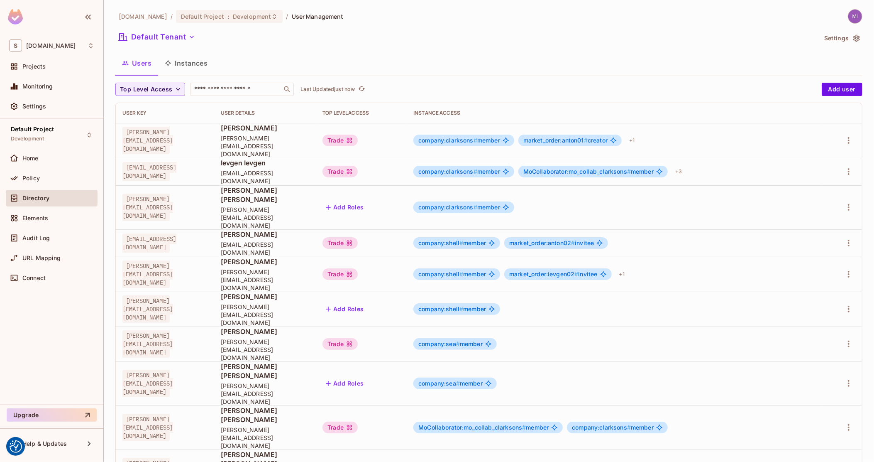
click at [196, 59] on button "Instances" at bounding box center [186, 63] width 56 height 21
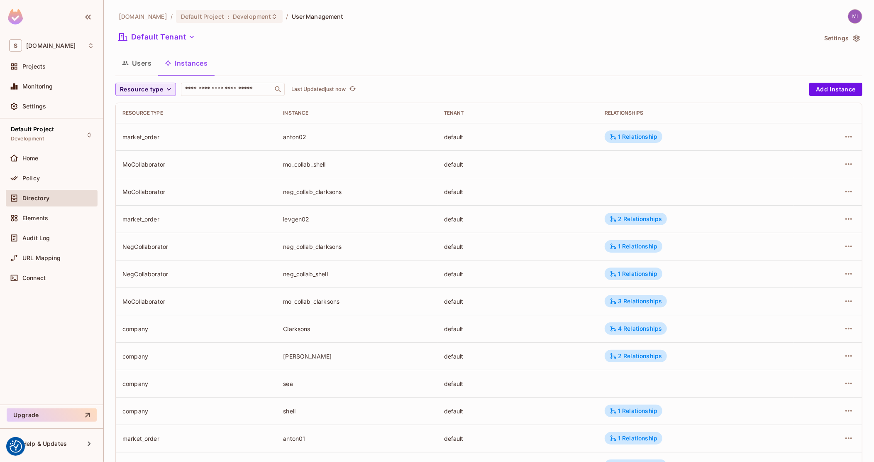
click at [151, 88] on span "Resource type" at bounding box center [141, 89] width 43 height 10
click at [147, 159] on span "MoCollaborator" at bounding box center [145, 162] width 46 height 8
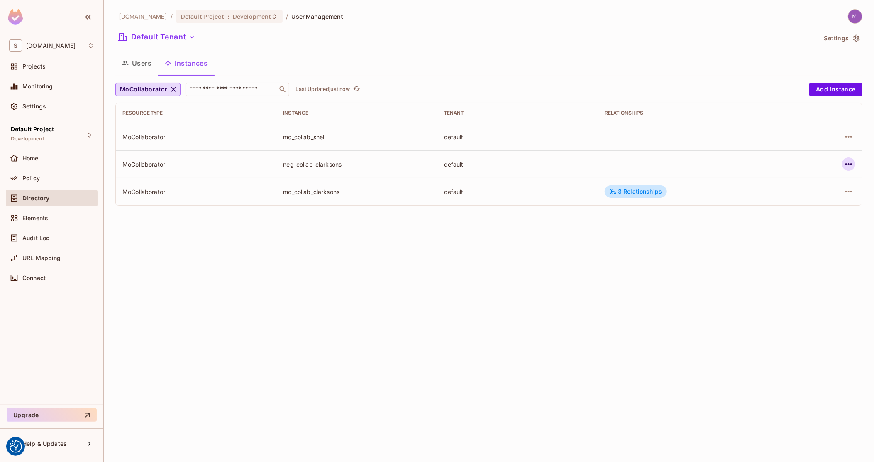
click at [848, 164] on icon "button" at bounding box center [848, 164] width 7 height 2
click at [806, 218] on div "Delete Resource Instance" at bounding box center [803, 219] width 72 height 8
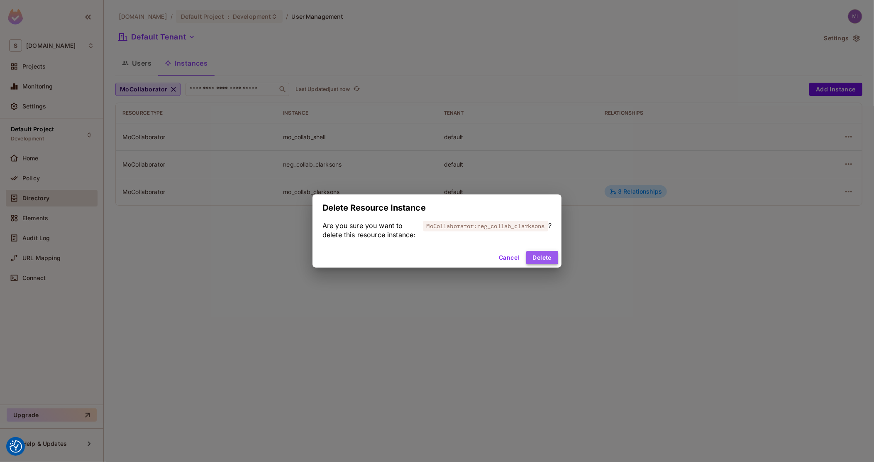
click at [540, 261] on button "Delete" at bounding box center [542, 257] width 32 height 13
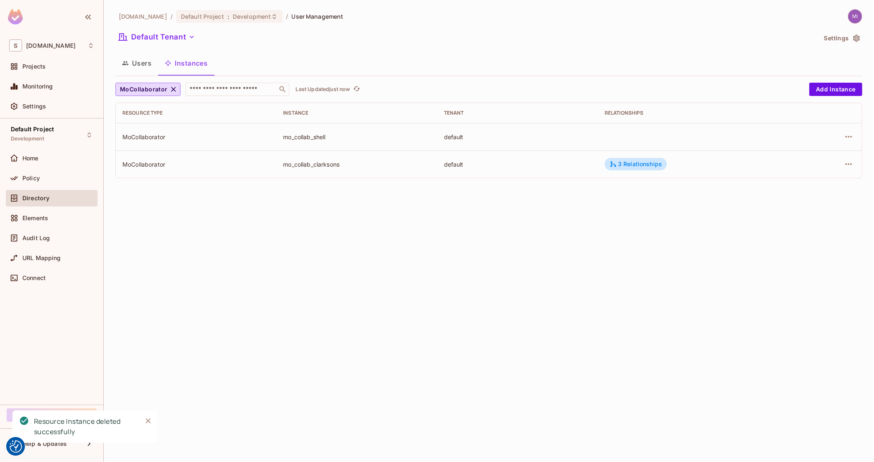
click at [331, 191] on div "sea.live / Default Project : Development / User Management Default Tenant Setti…" at bounding box center [489, 231] width 770 height 462
click at [139, 59] on button "Users" at bounding box center [136, 63] width 43 height 21
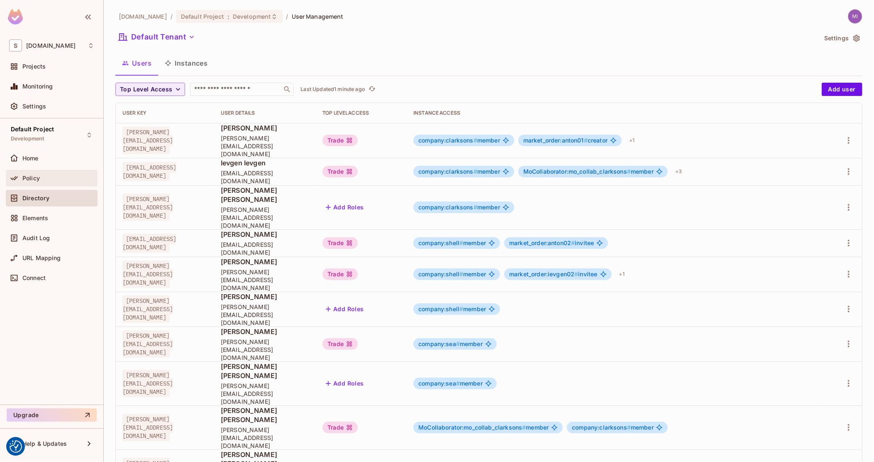
click at [55, 178] on div "Policy" at bounding box center [58, 178] width 72 height 7
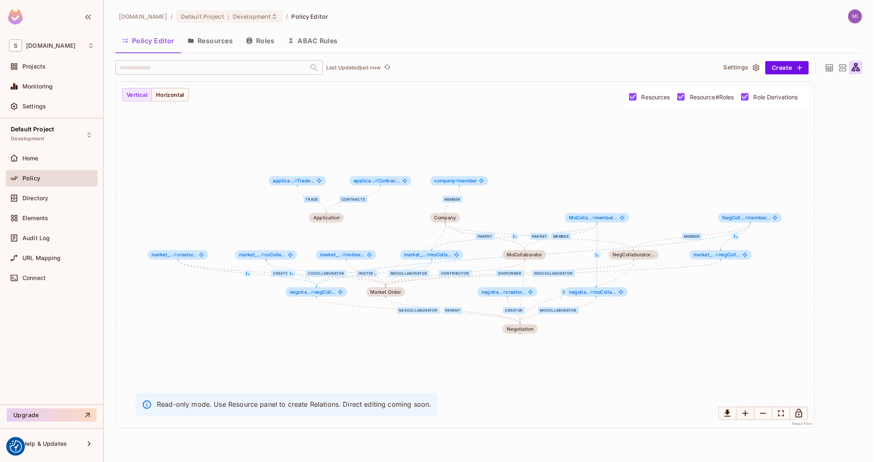
click at [260, 39] on button "Roles" at bounding box center [260, 40] width 42 height 21
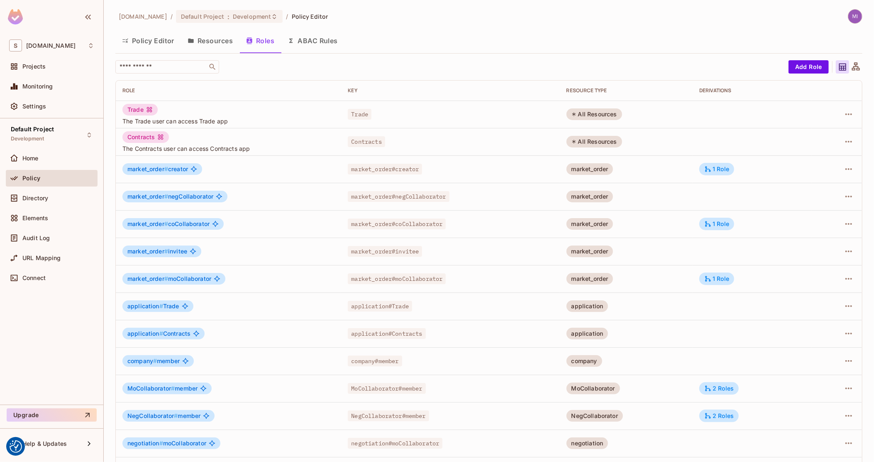
scroll to position [52, 0]
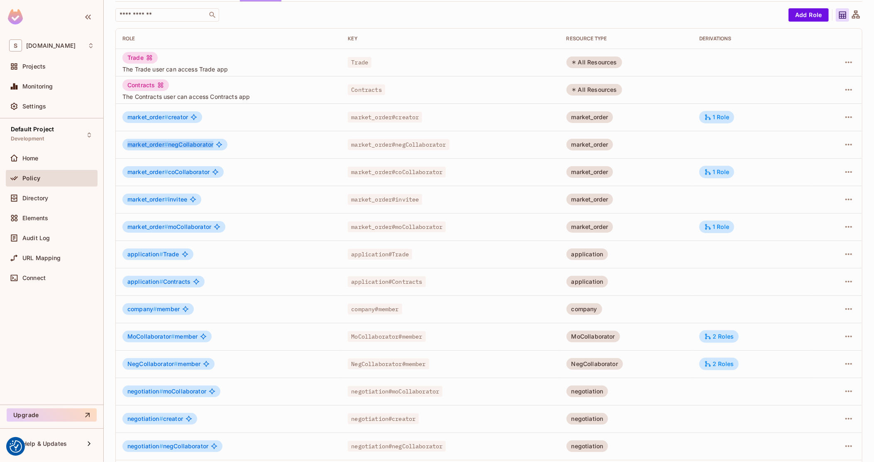
drag, startPoint x: 126, startPoint y: 143, endPoint x: 214, endPoint y: 147, distance: 88.1
click at [214, 147] on div "market_order # negCollaborator" at bounding box center [174, 145] width 105 height 12
click at [182, 145] on span "market_order # negCollaborator" at bounding box center [170, 144] width 86 height 7
drag, startPoint x: 211, startPoint y: 229, endPoint x: 169, endPoint y: 228, distance: 42.4
click at [169, 228] on span "market_order # moCollaborator" at bounding box center [169, 226] width 84 height 7
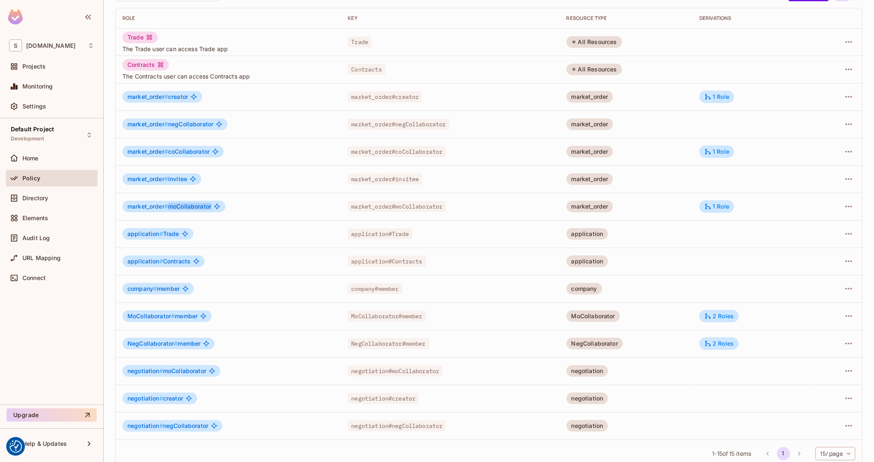
scroll to position [83, 0]
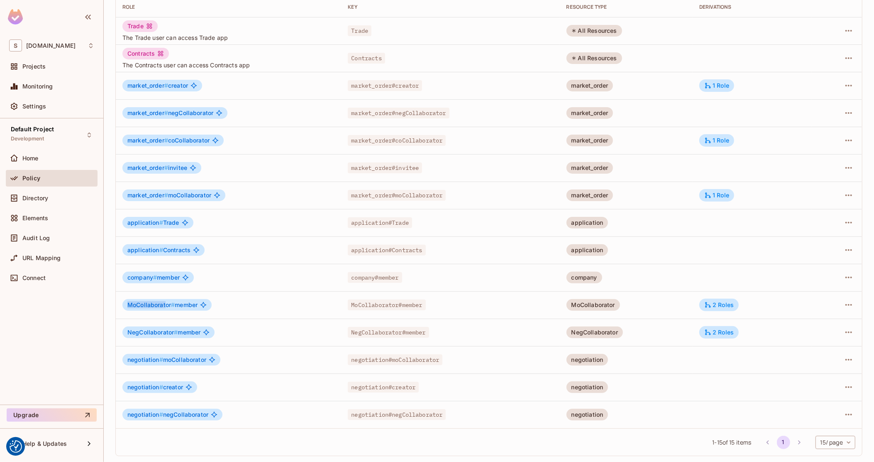
drag, startPoint x: 127, startPoint y: 304, endPoint x: 164, endPoint y: 305, distance: 37.0
click at [164, 305] on span "MoCollaborator #" at bounding box center [150, 304] width 47 height 7
drag, startPoint x: 125, startPoint y: 334, endPoint x: 172, endPoint y: 335, distance: 46.9
click at [172, 335] on div "NegCollaborator # member" at bounding box center [168, 332] width 92 height 12
click at [167, 333] on span "NegCollaborator #" at bounding box center [152, 331] width 50 height 7
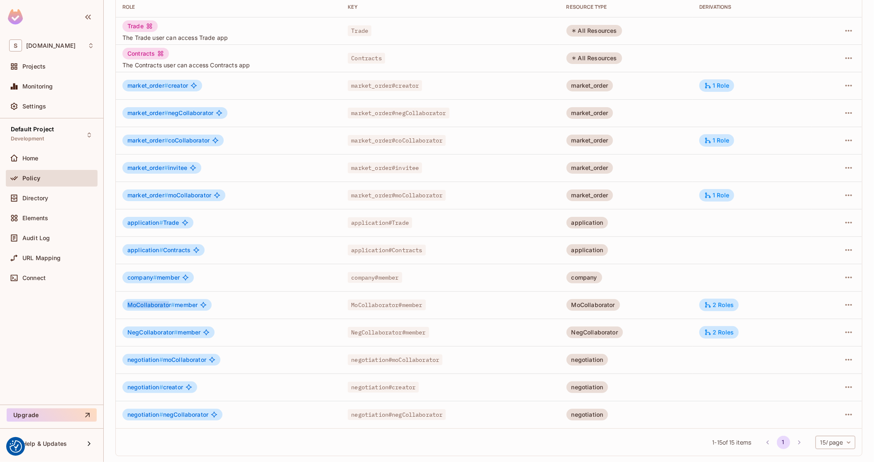
drag, startPoint x: 127, startPoint y: 304, endPoint x: 168, endPoint y: 304, distance: 41.5
click at [168, 304] on div "MoCollaborator # member" at bounding box center [166, 305] width 89 height 12
click at [171, 305] on span "#" at bounding box center [173, 304] width 4 height 7
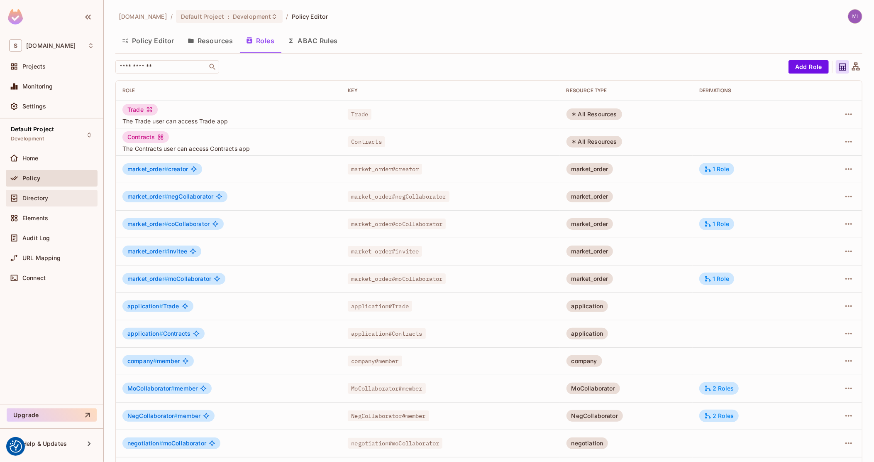
click at [52, 202] on div "Directory" at bounding box center [51, 198] width 85 height 10
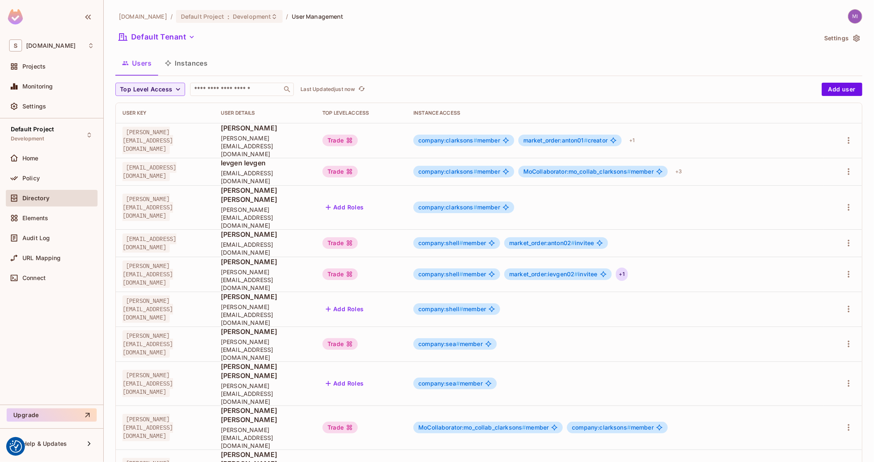
click at [628, 267] on div "+ 1" at bounding box center [622, 273] width 12 height 13
click at [688, 243] on div at bounding box center [437, 231] width 874 height 462
click at [196, 61] on button "Instances" at bounding box center [186, 63] width 56 height 21
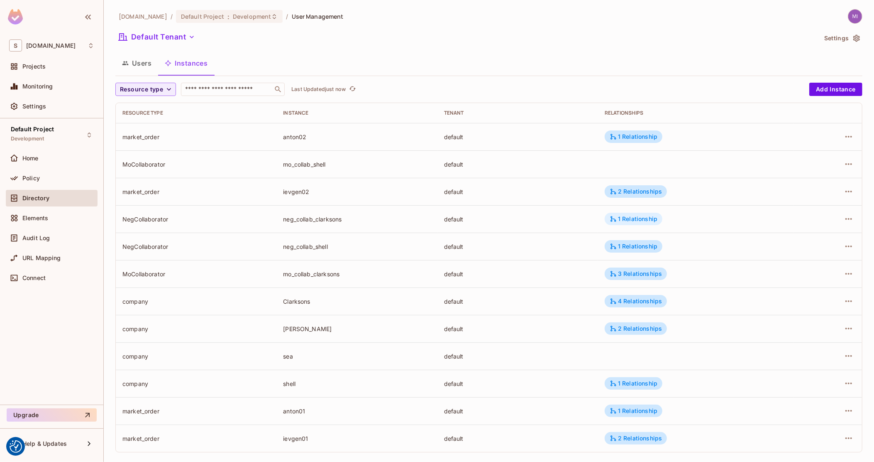
click at [643, 216] on div "1 Relationship" at bounding box center [634, 218] width 48 height 7
click at [619, 280] on div at bounding box center [437, 231] width 874 height 462
click at [625, 276] on div "3 Relationships" at bounding box center [636, 273] width 52 height 7
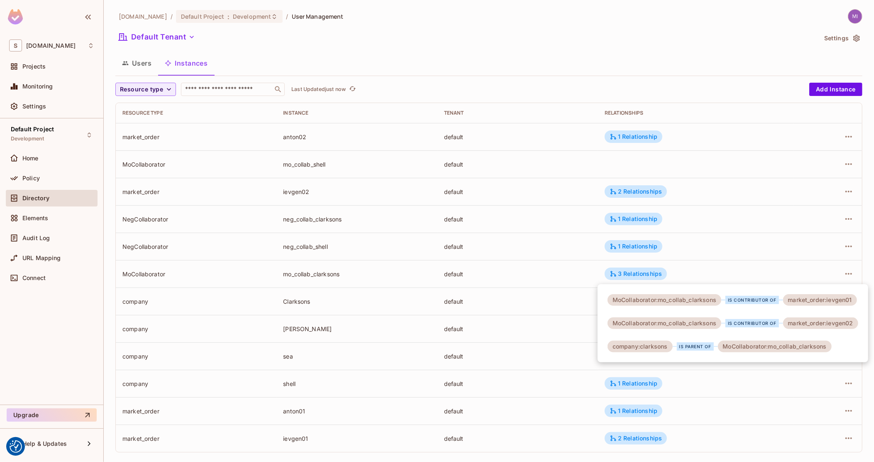
click at [718, 259] on div at bounding box center [437, 231] width 874 height 462
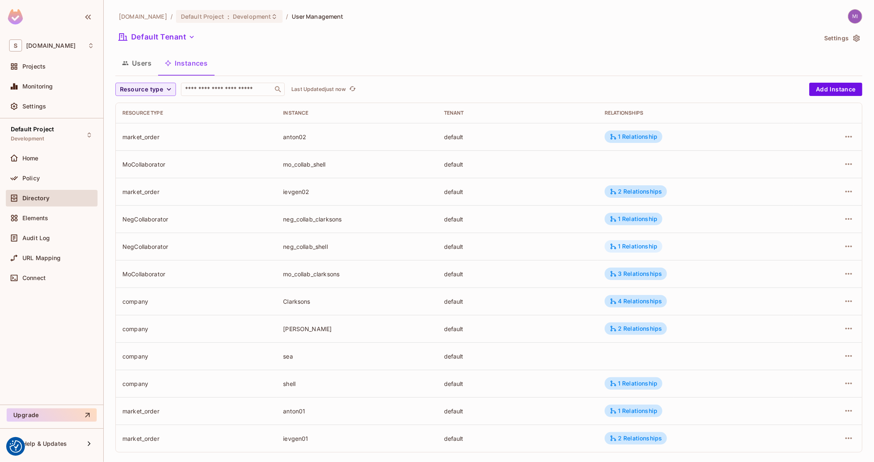
click at [636, 241] on div "1 Relationship" at bounding box center [634, 246] width 58 height 12
click at [635, 220] on div at bounding box center [437, 231] width 874 height 462
click at [635, 220] on div "1 Relationship" at bounding box center [634, 218] width 48 height 7
click at [550, 227] on div at bounding box center [437, 231] width 874 height 462
click at [622, 170] on td at bounding box center [695, 163] width 195 height 27
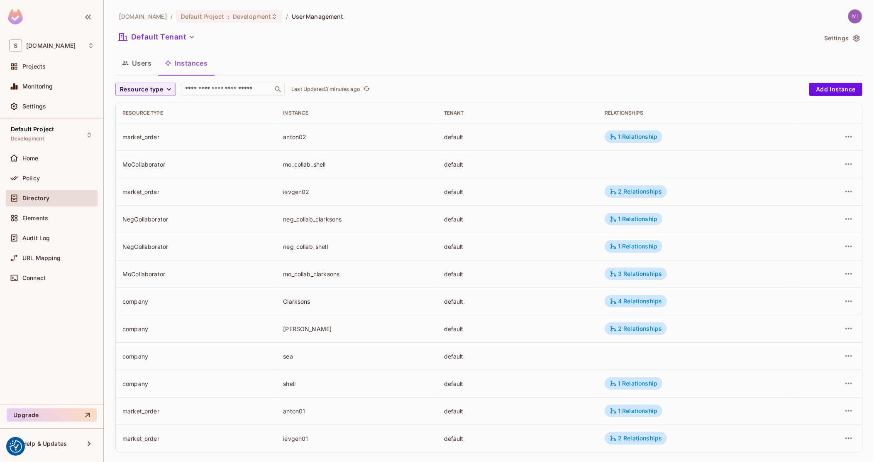
click at [153, 66] on button "Users" at bounding box center [136, 63] width 43 height 21
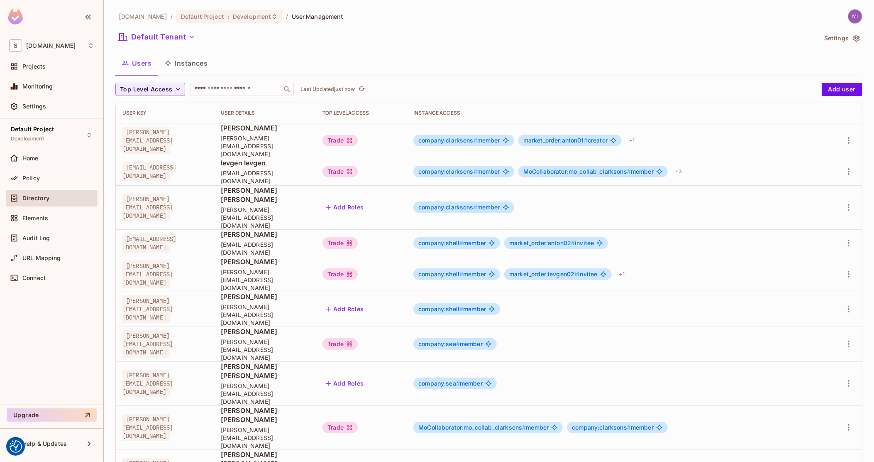
click at [631, 461] on span "NegCollaborator:neg_collab_shell # member" at bounding box center [570, 471] width 122 height 7
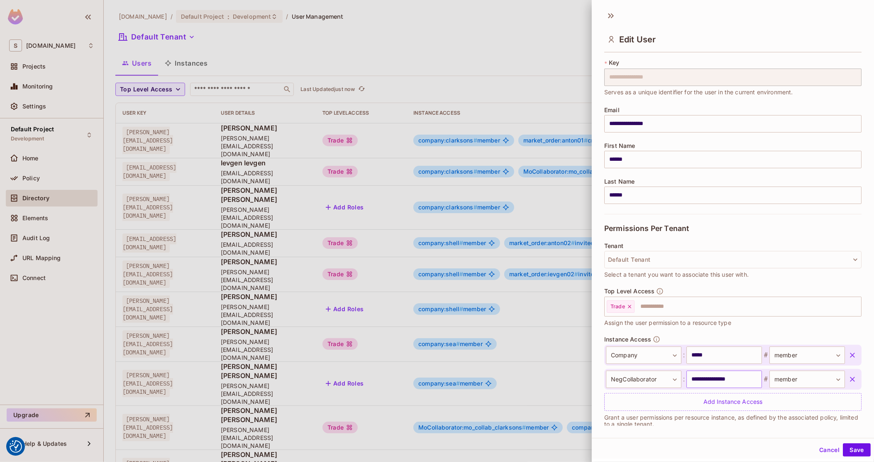
scroll to position [27, 0]
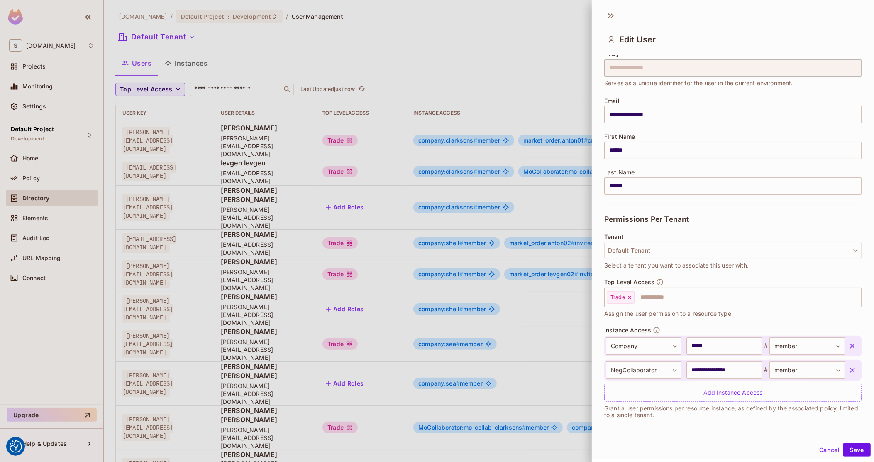
click at [205, 67] on div at bounding box center [437, 231] width 874 height 462
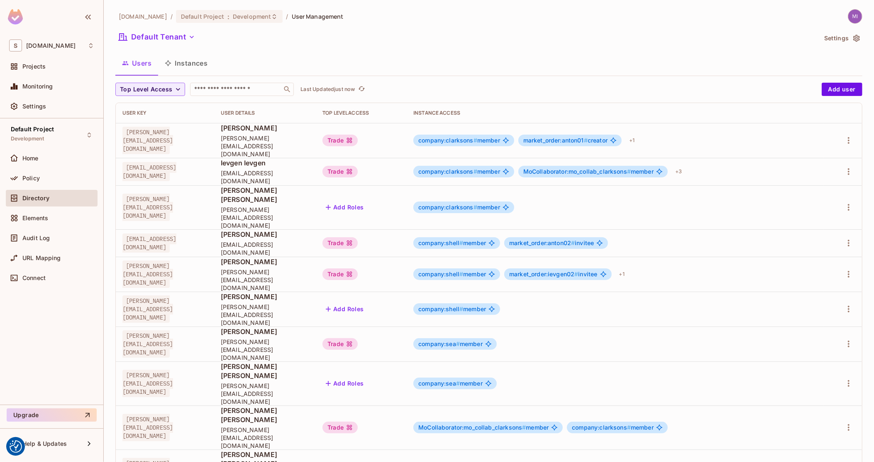
click at [193, 63] on button "Instances" at bounding box center [186, 63] width 56 height 21
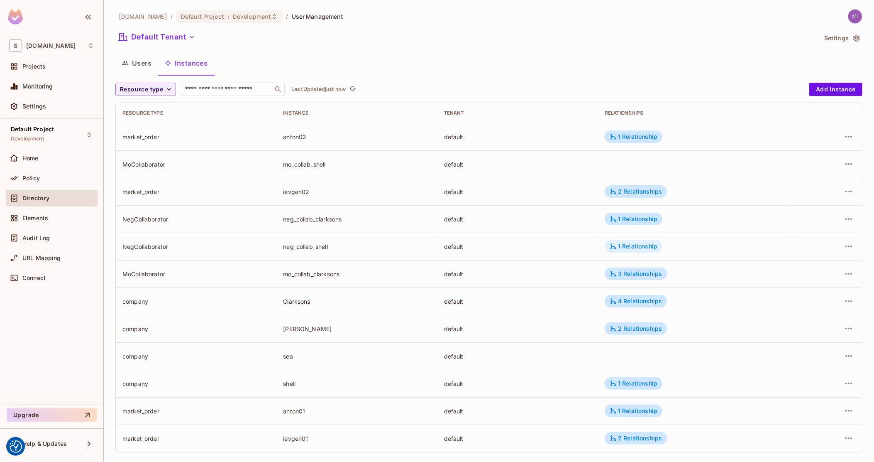
click at [634, 246] on div "1 Relationship" at bounding box center [634, 245] width 48 height 7
click at [144, 59] on div at bounding box center [437, 231] width 874 height 462
click at [142, 61] on button "Users" at bounding box center [136, 63] width 43 height 21
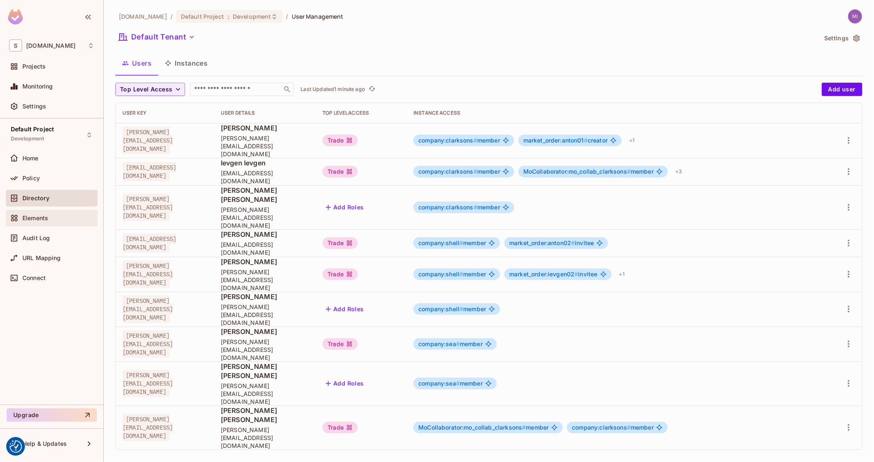
click at [41, 222] on div "Elements" at bounding box center [52, 218] width 92 height 17
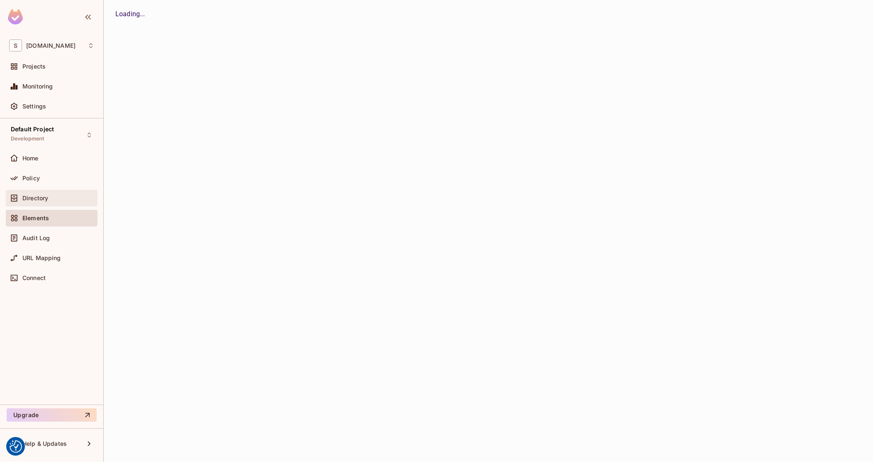
click at [41, 193] on div "Directory" at bounding box center [51, 198] width 85 height 10
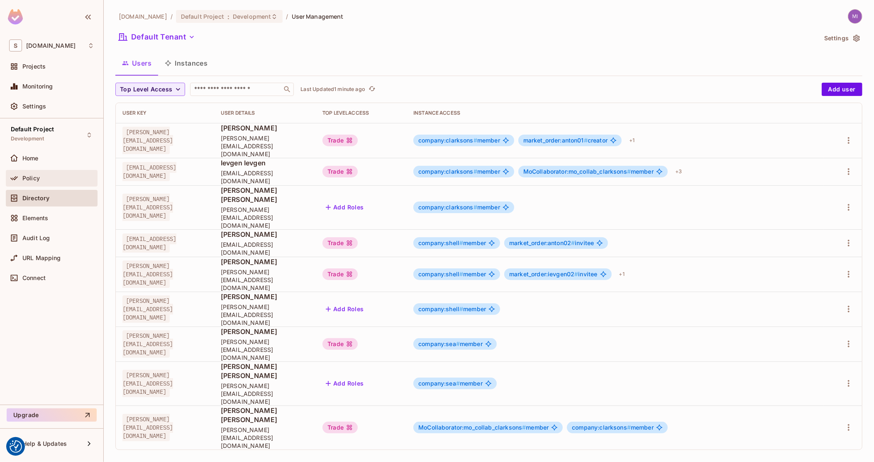
click at [35, 175] on span "Policy" at bounding box center [30, 178] width 17 height 7
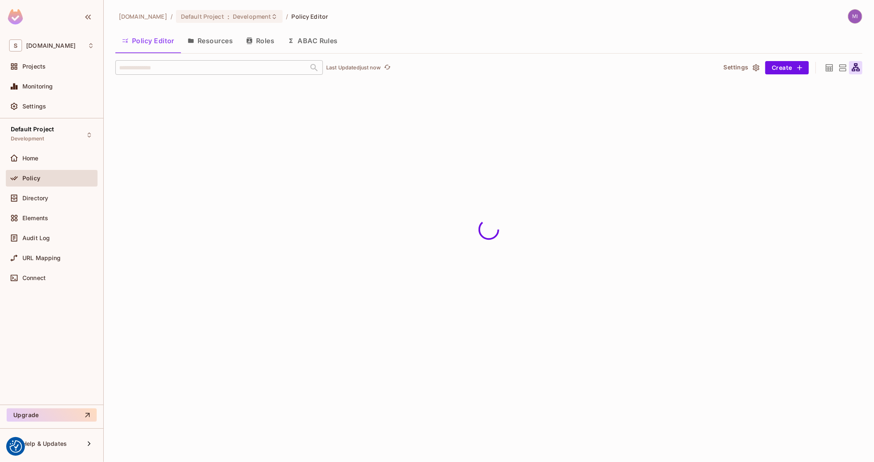
click at [47, 197] on span "Directory" at bounding box center [35, 198] width 26 height 7
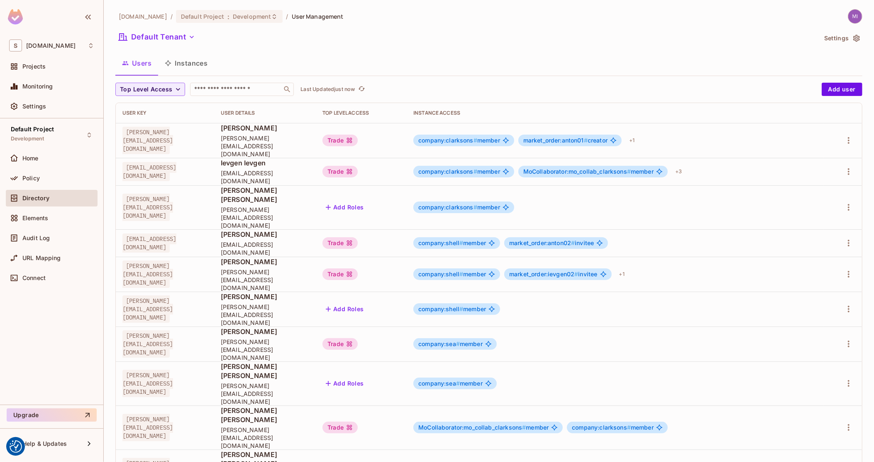
click at [847, 461] on icon "button" at bounding box center [849, 471] width 10 height 10
click at [804, 403] on div "Edit" at bounding box center [804, 402] width 11 height 8
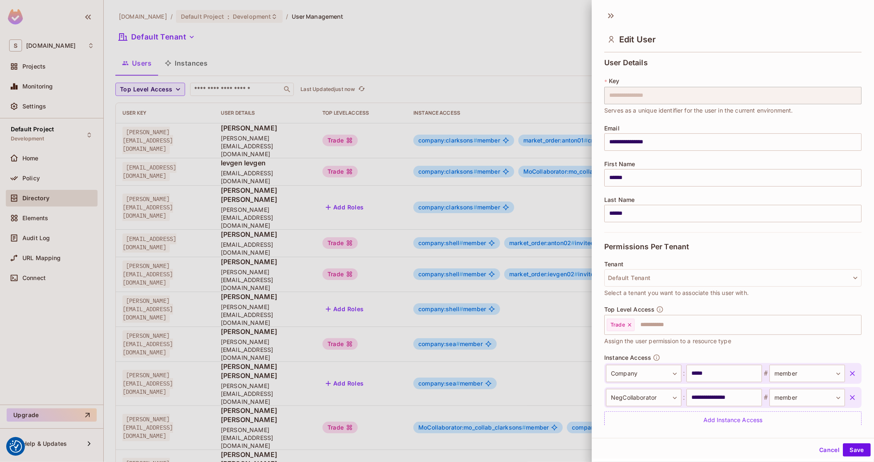
scroll to position [27, 0]
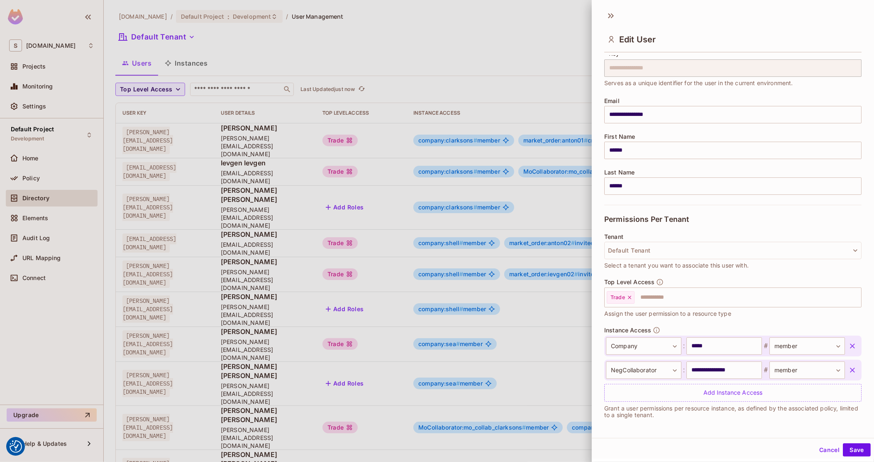
click at [334, 238] on div at bounding box center [437, 231] width 874 height 462
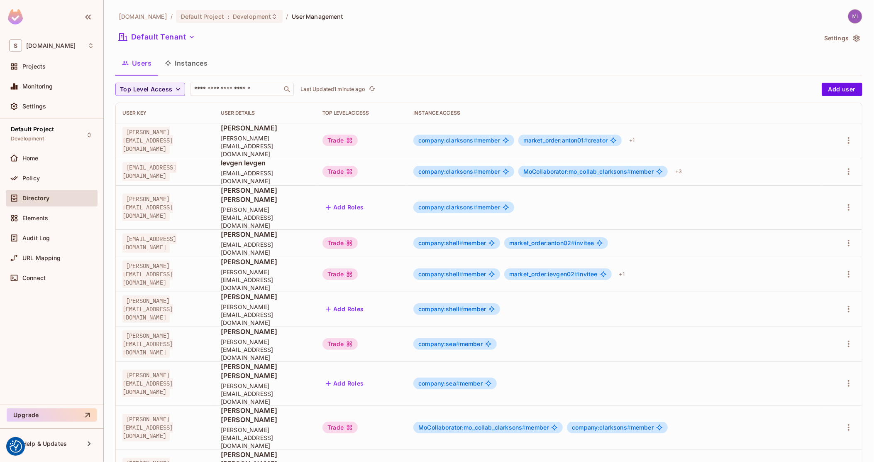
drag, startPoint x: 205, startPoint y: 55, endPoint x: 205, endPoint y: 60, distance: 5.4
click at [205, 55] on button "Instances" at bounding box center [186, 63] width 56 height 21
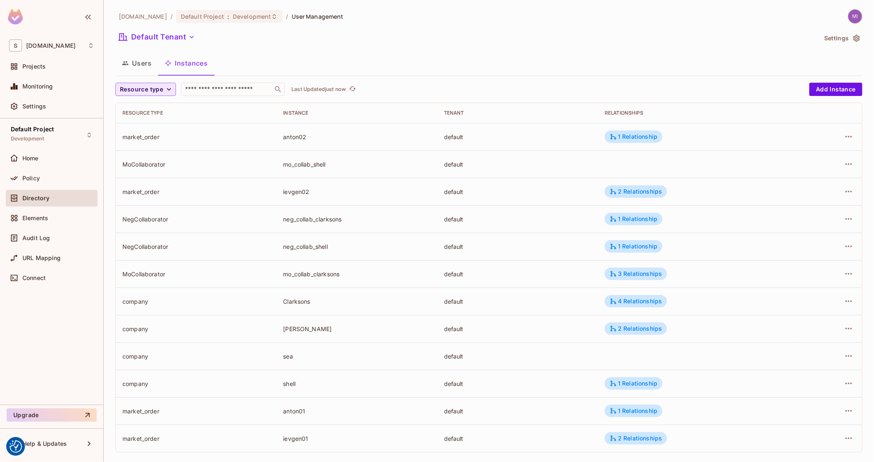
click at [168, 90] on icon "button" at bounding box center [169, 89] width 4 height 2
click at [150, 110] on span "Market Order" at bounding box center [145, 108] width 46 height 8
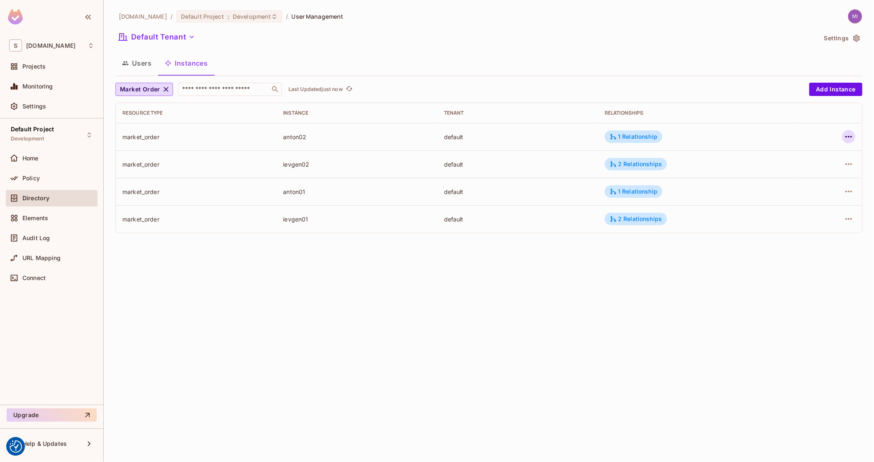
click at [849, 134] on icon "button" at bounding box center [849, 137] width 10 height 10
click at [813, 192] on div "Delete Resource Instance" at bounding box center [803, 192] width 72 height 8
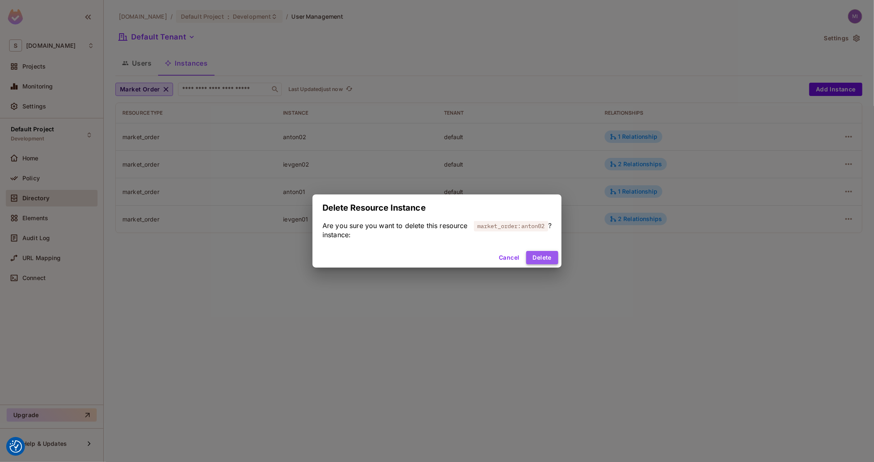
click at [542, 258] on button "Delete" at bounding box center [542, 257] width 32 height 13
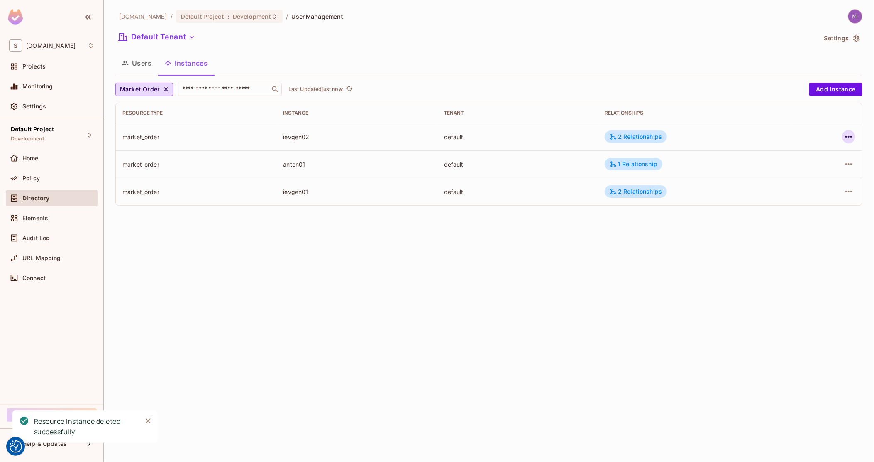
click at [851, 134] on icon "button" at bounding box center [849, 137] width 10 height 10
click at [818, 188] on div "Delete Resource Instance" at bounding box center [803, 192] width 72 height 8
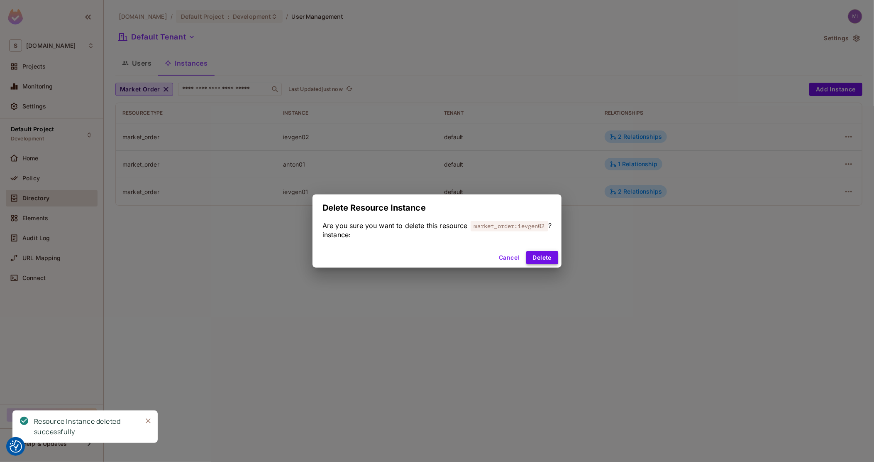
click at [549, 253] on button "Delete" at bounding box center [542, 257] width 32 height 13
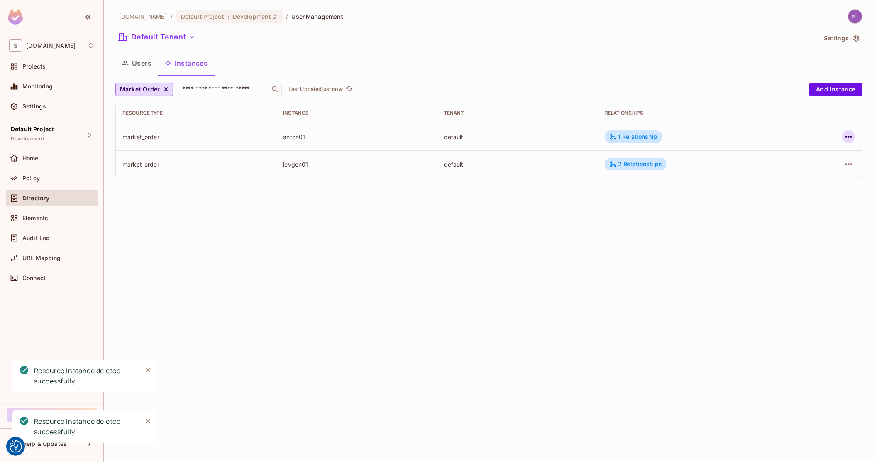
click at [849, 133] on icon "button" at bounding box center [849, 137] width 10 height 10
click at [779, 197] on span "Delete Resource Instance" at bounding box center [803, 192] width 77 height 13
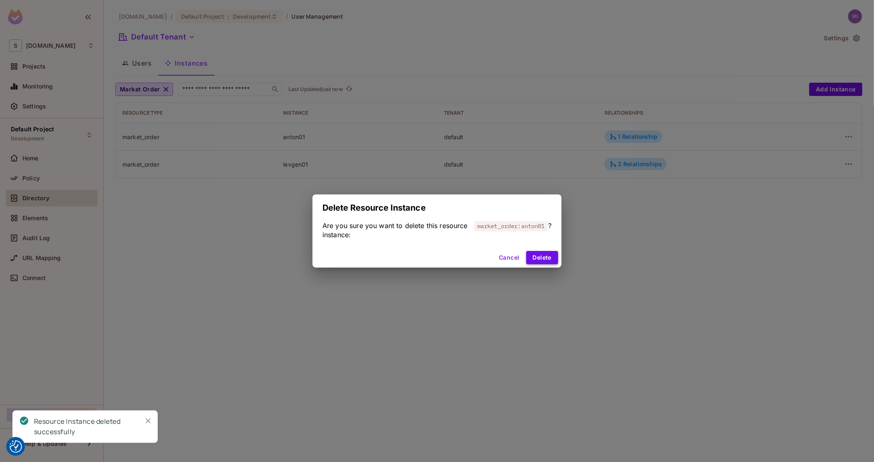
click at [540, 256] on button "Delete" at bounding box center [542, 257] width 32 height 13
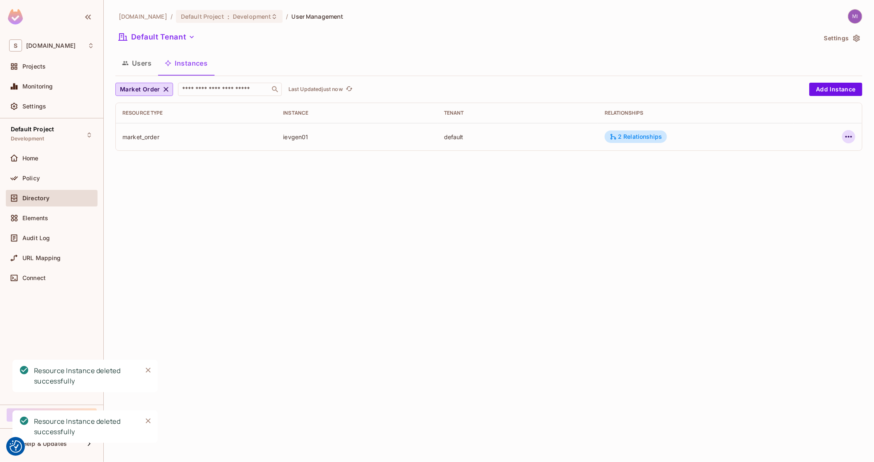
click at [849, 134] on icon "button" at bounding box center [849, 137] width 10 height 10
click at [792, 185] on li "Delete Resource Instance" at bounding box center [796, 192] width 104 height 18
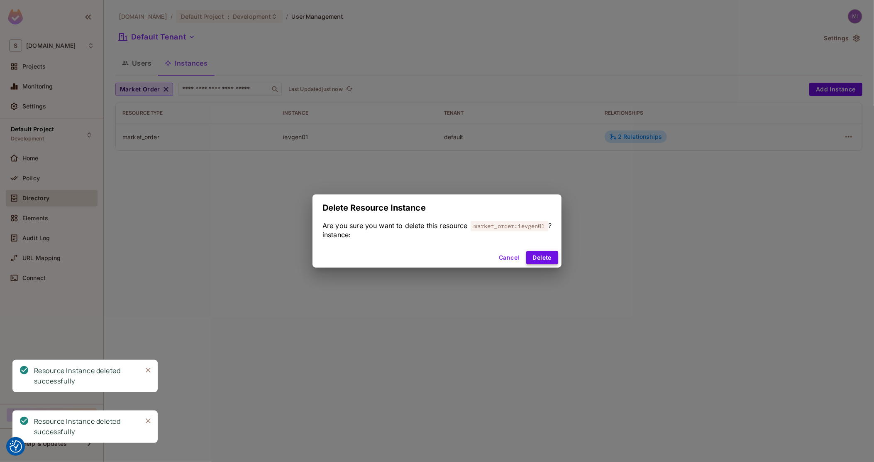
click at [554, 256] on button "Delete" at bounding box center [542, 257] width 32 height 13
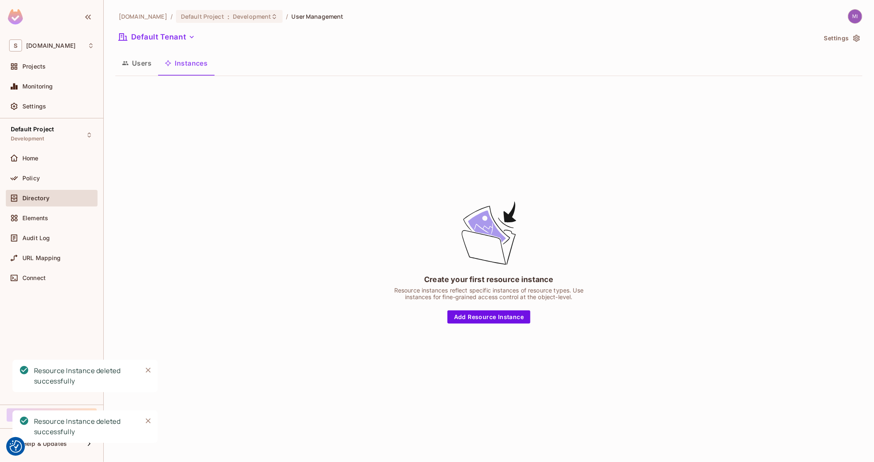
click at [139, 55] on button "Users" at bounding box center [136, 63] width 43 height 21
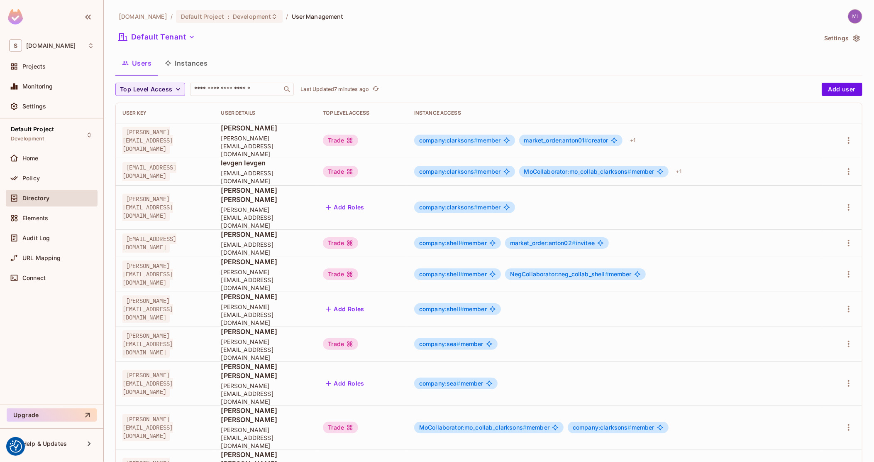
click at [198, 63] on button "Instances" at bounding box center [186, 63] width 56 height 21
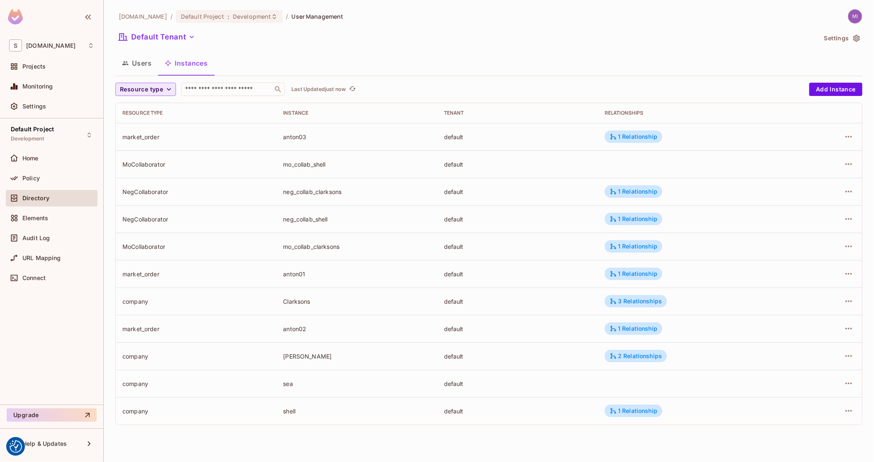
click at [162, 87] on span "Resource type" at bounding box center [141, 89] width 43 height 10
click at [152, 106] on span "Market Order" at bounding box center [145, 108] width 46 height 8
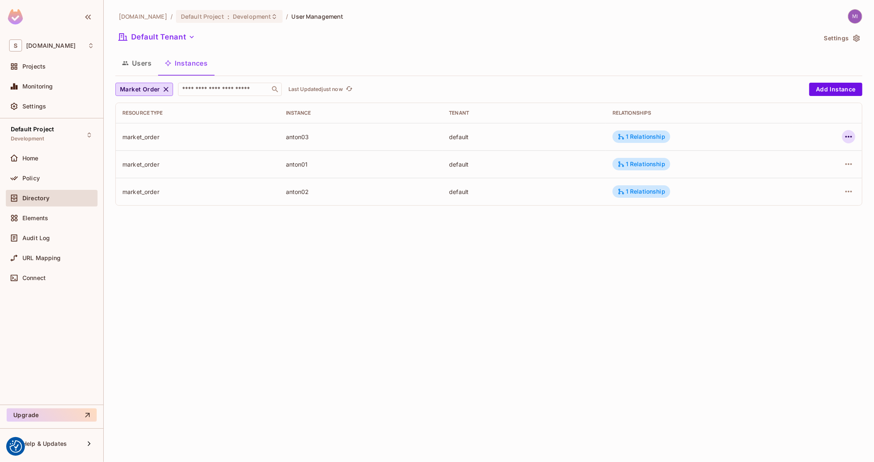
click at [844, 135] on icon "button" at bounding box center [849, 137] width 10 height 10
click at [704, 215] on div at bounding box center [437, 231] width 874 height 462
click at [845, 134] on icon "button" at bounding box center [849, 137] width 10 height 10
click at [809, 158] on div "Edit Resource Instance" at bounding box center [799, 155] width 65 height 8
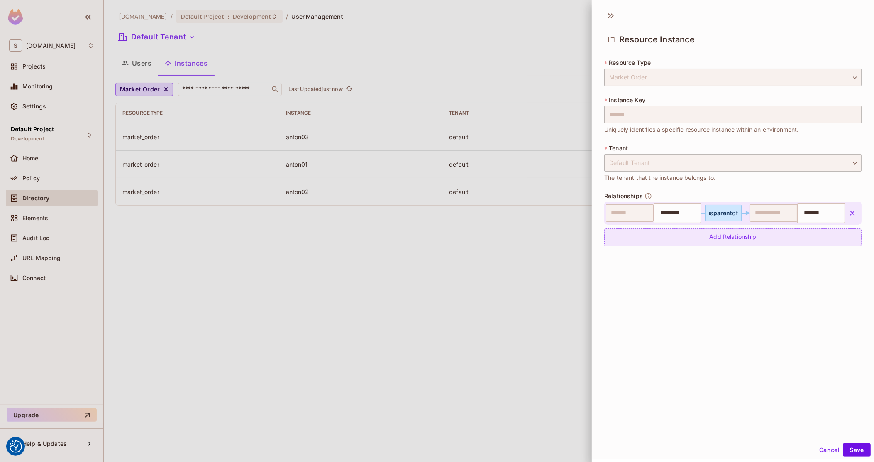
click at [751, 232] on div "Add Relationship" at bounding box center [732, 237] width 257 height 18
click at [728, 234] on body "We use cookies to enhance your browsing experience, serve personalized ads or c…" at bounding box center [437, 231] width 874 height 462
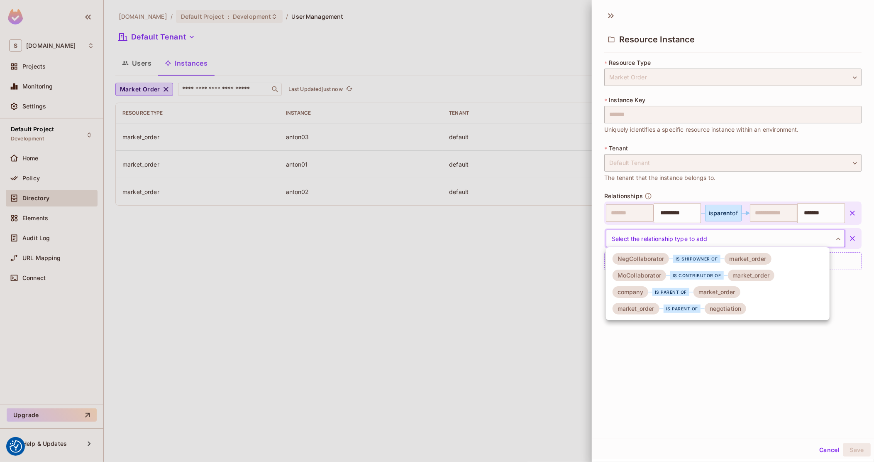
click at [727, 256] on div "market_order" at bounding box center [748, 259] width 47 height 12
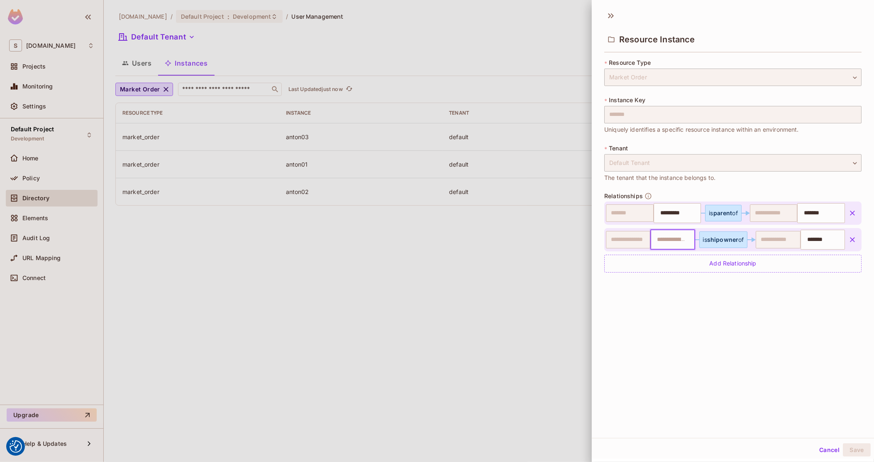
click at [668, 239] on input "text" at bounding box center [671, 239] width 39 height 17
click at [680, 214] on input "*********" at bounding box center [676, 213] width 42 height 17
click at [669, 238] on input "text" at bounding box center [671, 239] width 39 height 17
click at [346, 230] on div at bounding box center [437, 231] width 874 height 462
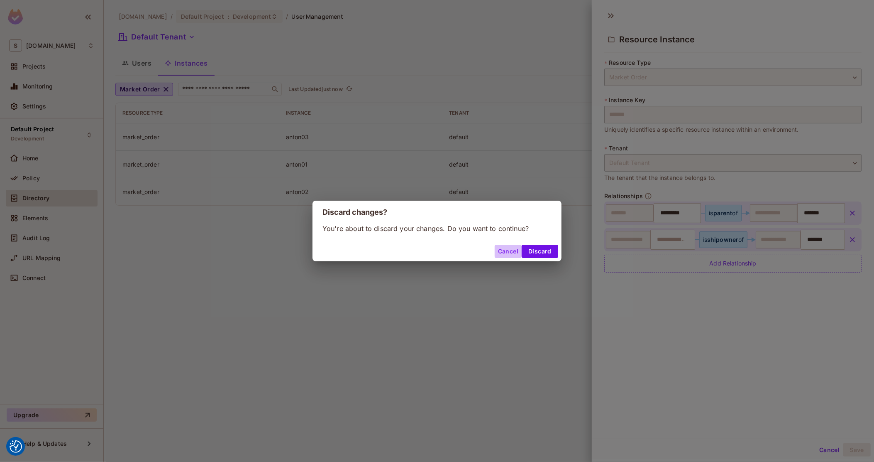
click at [511, 251] on button "Cancel" at bounding box center [508, 250] width 27 height 13
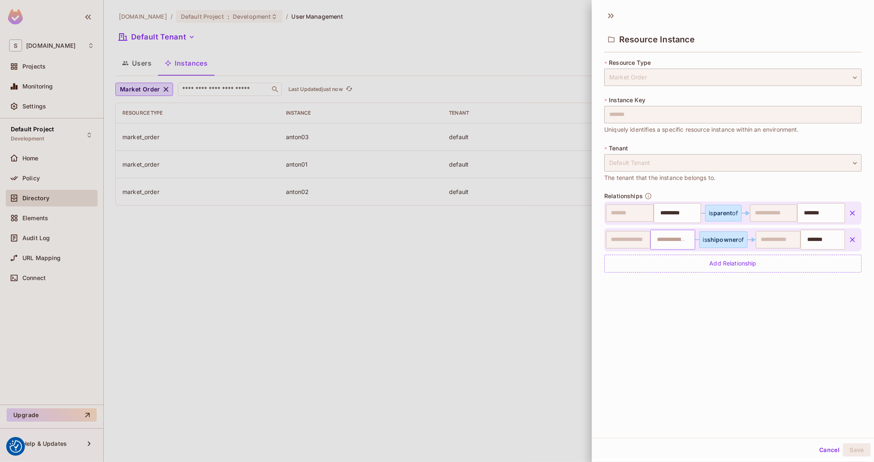
click at [670, 235] on input "text" at bounding box center [671, 239] width 39 height 17
paste input "**********"
type input "**********"
click at [742, 347] on div "**********" at bounding box center [733, 222] width 282 height 432
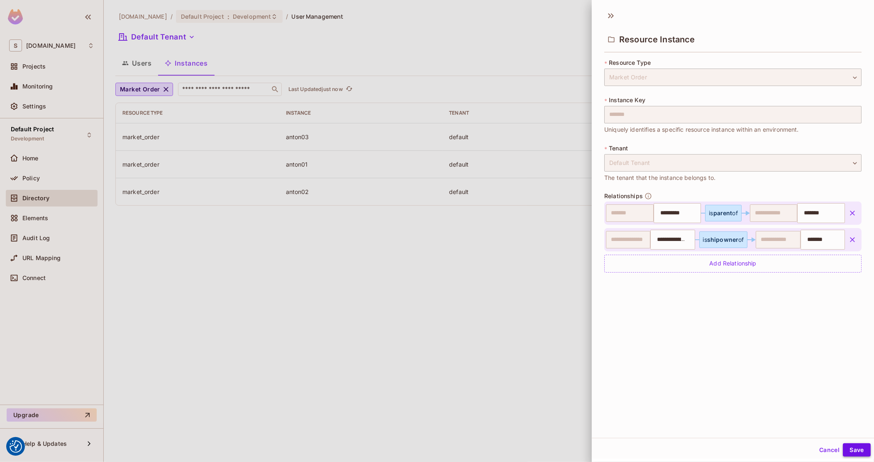
click at [855, 450] on button "Save" at bounding box center [857, 449] width 28 height 13
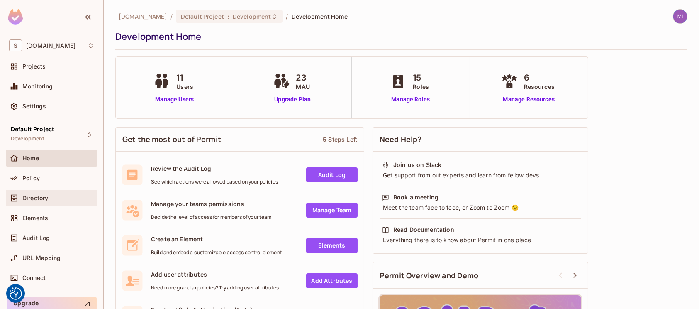
click at [48, 196] on span "Directory" at bounding box center [35, 198] width 26 height 7
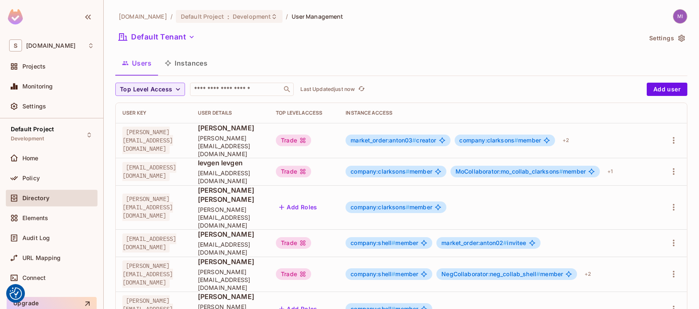
click at [203, 64] on button "Instances" at bounding box center [186, 63] width 56 height 21
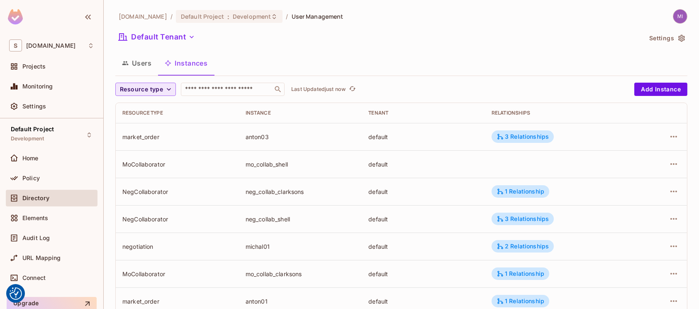
click at [151, 88] on span "Resource type" at bounding box center [141, 89] width 43 height 10
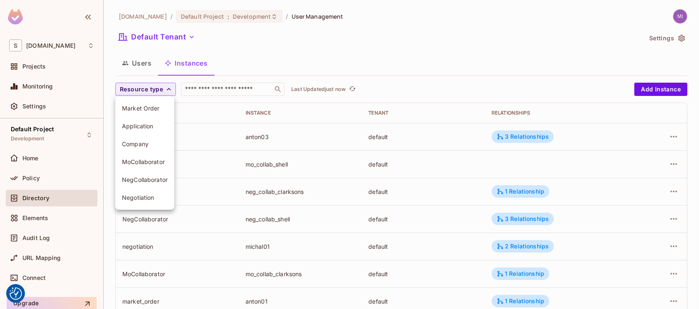
click at [137, 198] on span "Negotiation" at bounding box center [145, 197] width 46 height 8
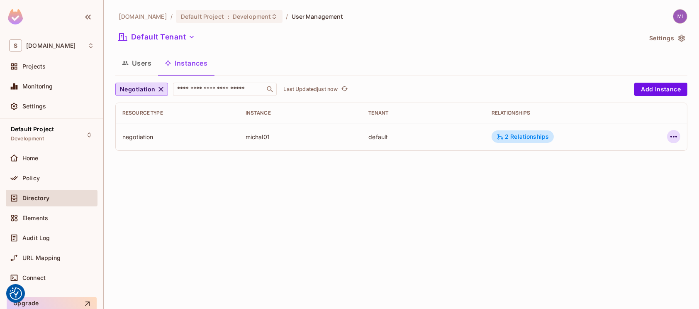
click at [672, 133] on icon "button" at bounding box center [674, 137] width 10 height 10
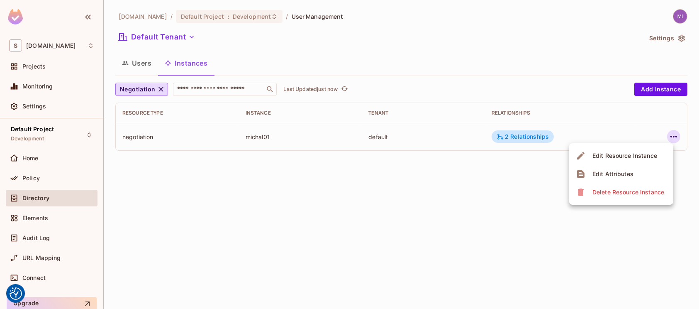
click at [635, 197] on span "Delete Resource Instance" at bounding box center [628, 192] width 77 height 13
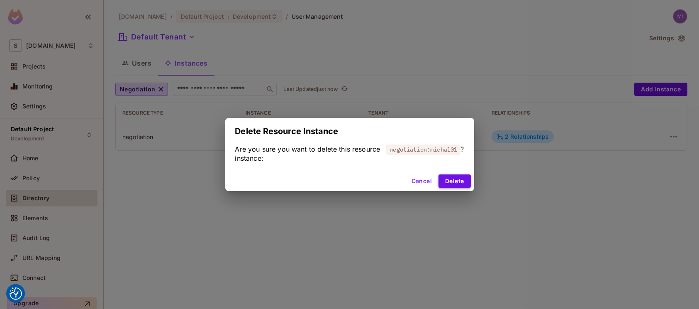
click at [461, 186] on button "Delete" at bounding box center [455, 180] width 32 height 13
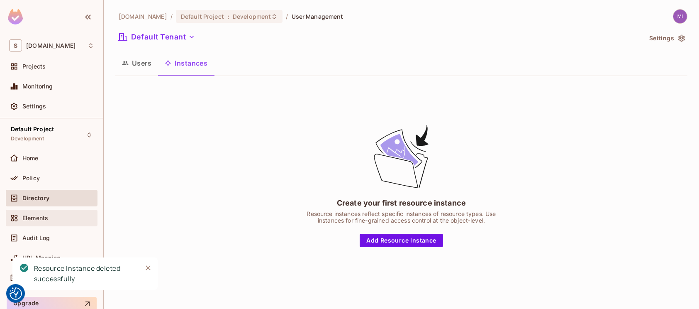
click at [61, 219] on div "Elements" at bounding box center [58, 218] width 72 height 7
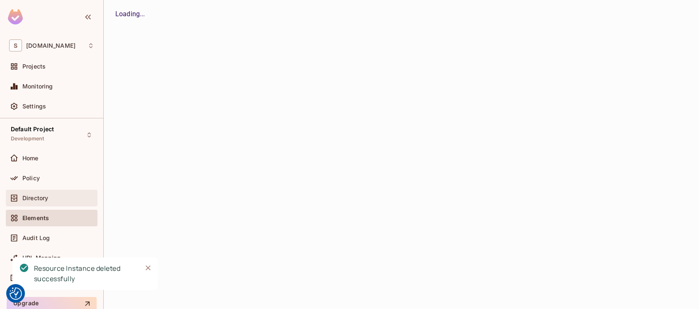
click at [54, 192] on div "Directory" at bounding box center [52, 198] width 92 height 17
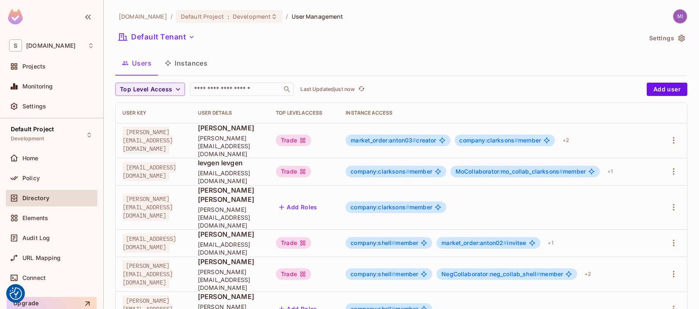
click at [200, 64] on button "Instances" at bounding box center [186, 63] width 56 height 21
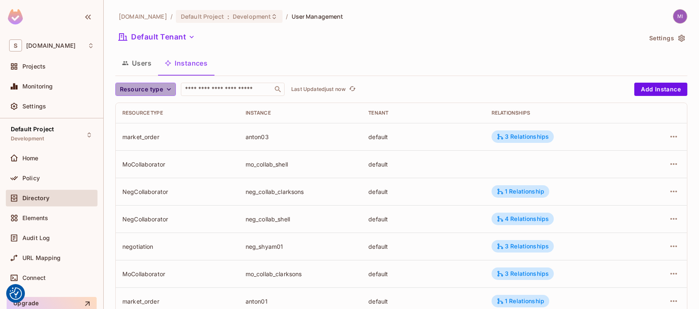
click at [158, 83] on button "Resource type" at bounding box center [145, 89] width 61 height 13
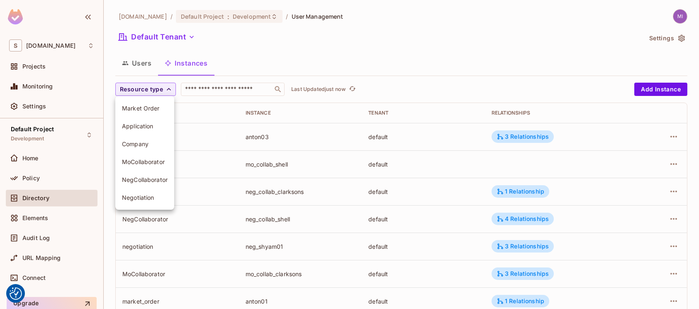
click at [134, 193] on span "Negotiation" at bounding box center [145, 197] width 46 height 8
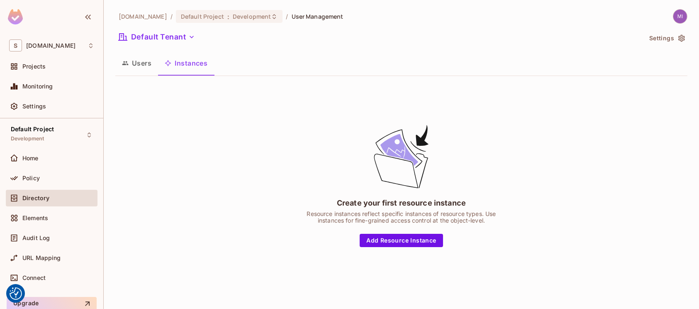
click at [139, 69] on button "Users" at bounding box center [136, 63] width 43 height 21
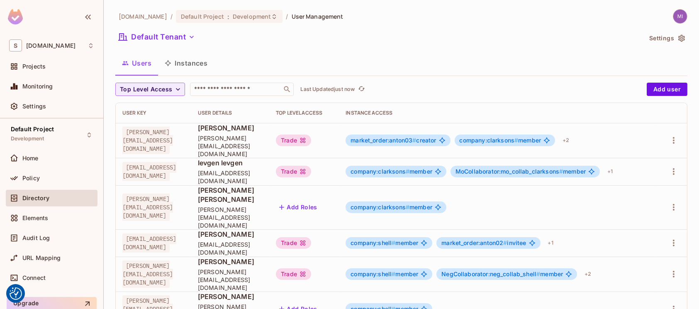
click at [190, 61] on button "Instances" at bounding box center [186, 63] width 56 height 21
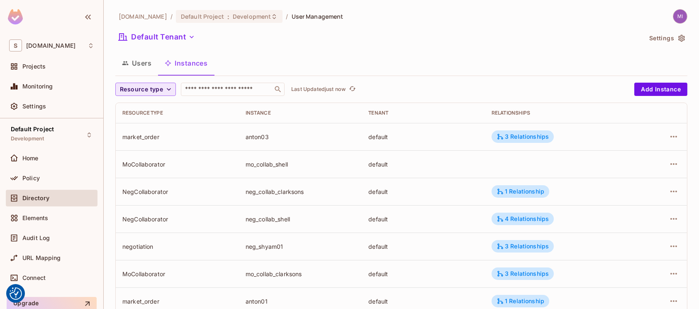
click at [163, 85] on button "Resource type" at bounding box center [145, 89] width 61 height 13
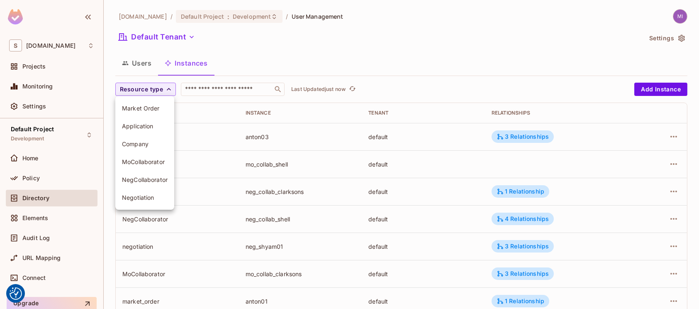
click at [151, 192] on li "Negotiation" at bounding box center [144, 197] width 59 height 18
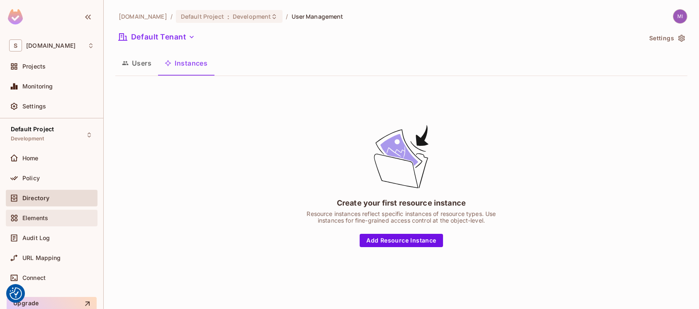
click at [42, 215] on span "Elements" at bounding box center [35, 218] width 26 height 7
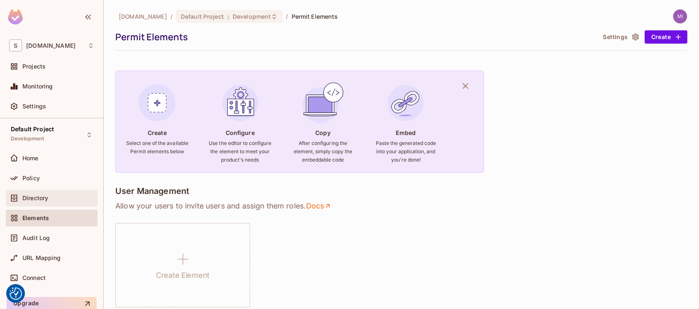
click at [44, 195] on span "Directory" at bounding box center [35, 198] width 26 height 7
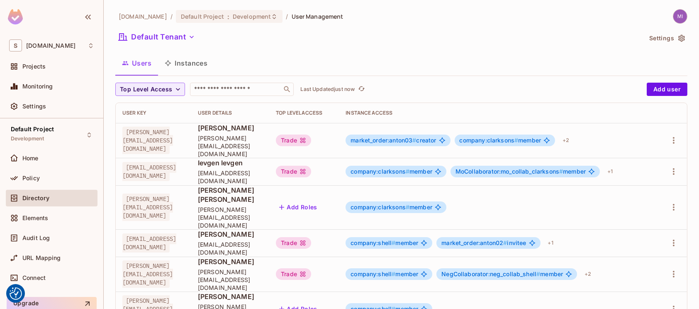
click at [185, 61] on button "Instances" at bounding box center [186, 63] width 56 height 21
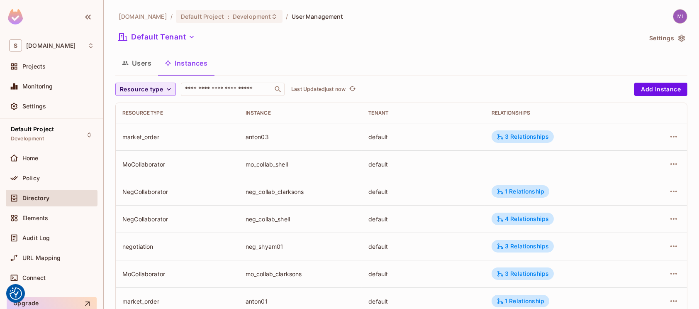
click at [156, 90] on span "Resource type" at bounding box center [141, 89] width 43 height 10
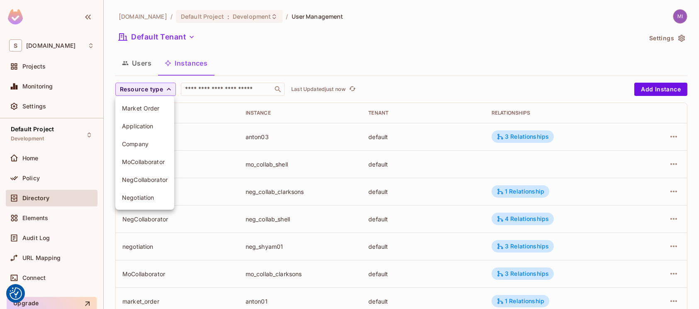
click at [141, 195] on span "Negotiation" at bounding box center [145, 197] width 46 height 8
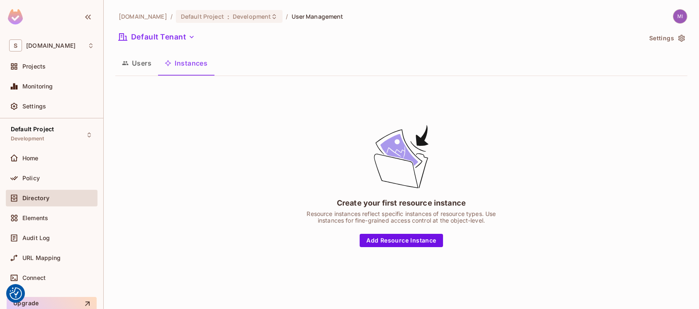
click at [150, 64] on button "Users" at bounding box center [136, 63] width 43 height 21
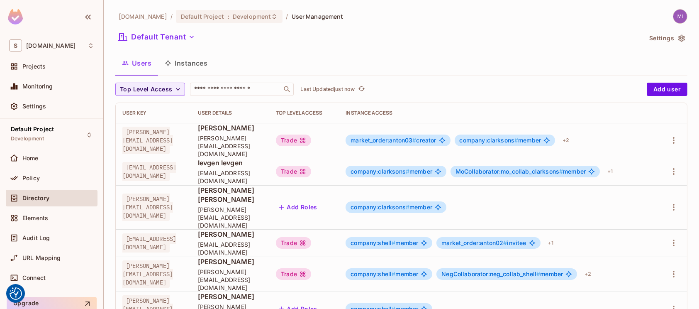
click at [169, 64] on icon "button" at bounding box center [168, 63] width 6 height 6
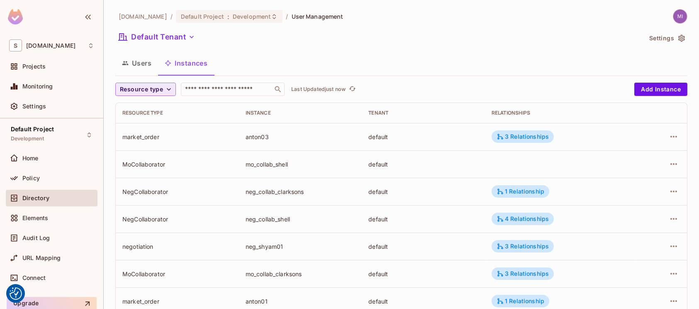
click at [160, 83] on button "Resource type" at bounding box center [145, 89] width 61 height 13
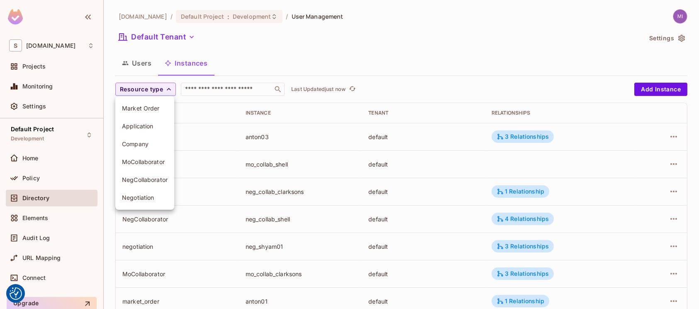
click at [151, 198] on span "Negotiation" at bounding box center [145, 197] width 46 height 8
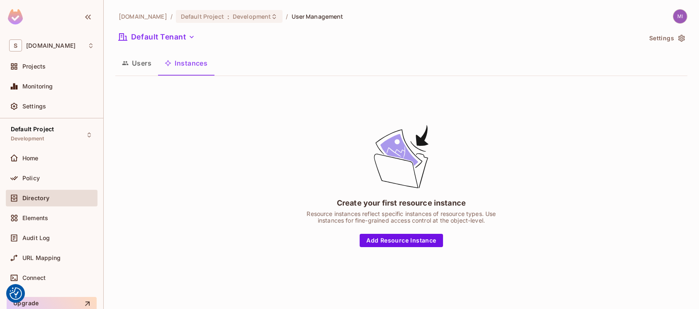
click at [142, 67] on button "Users" at bounding box center [136, 63] width 43 height 21
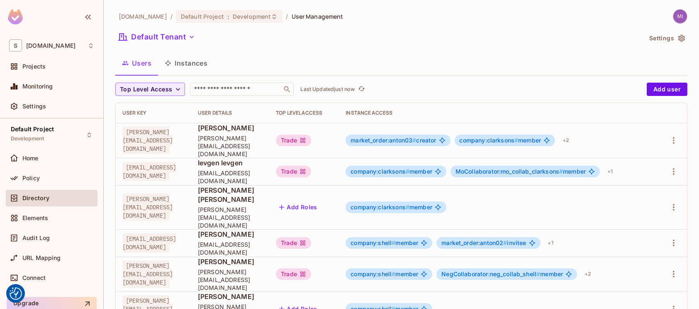
click at [177, 66] on button "Instances" at bounding box center [186, 63] width 56 height 21
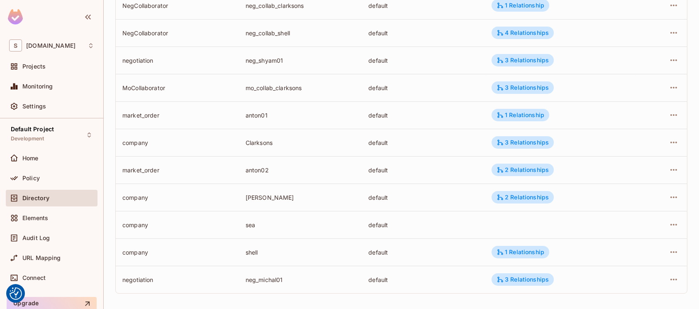
scroll to position [189, 0]
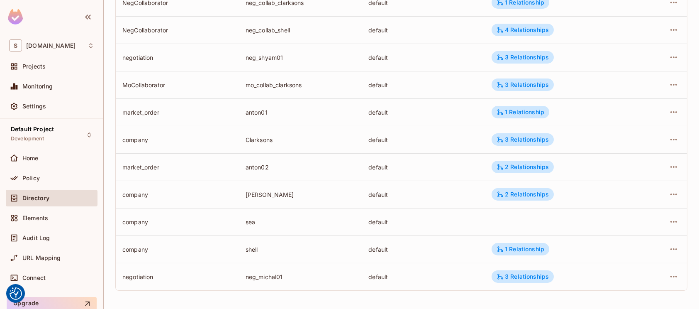
click at [137, 271] on td "negotiation" at bounding box center [177, 276] width 123 height 27
click at [669, 277] on icon "button" at bounding box center [674, 276] width 10 height 10
click at [620, 291] on div "Delete Resource Instance" at bounding box center [621, 290] width 72 height 8
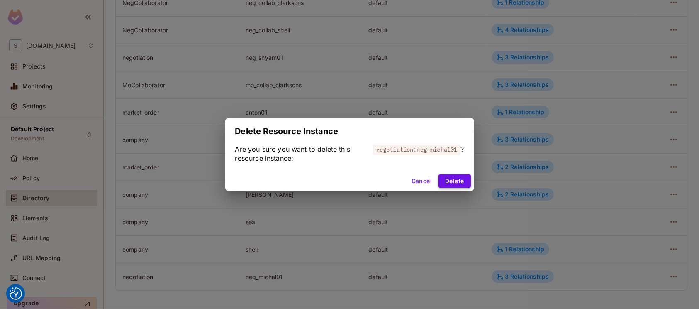
click at [459, 182] on button "Delete" at bounding box center [455, 180] width 32 height 13
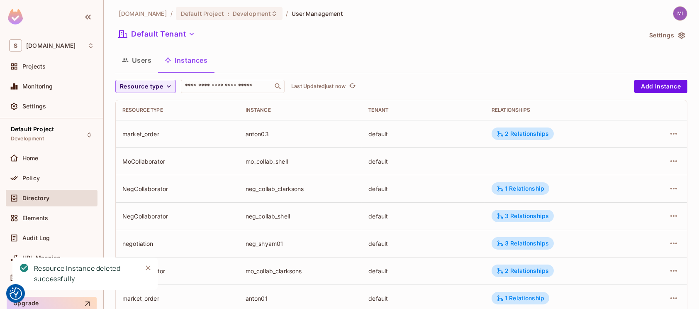
scroll to position [0, 0]
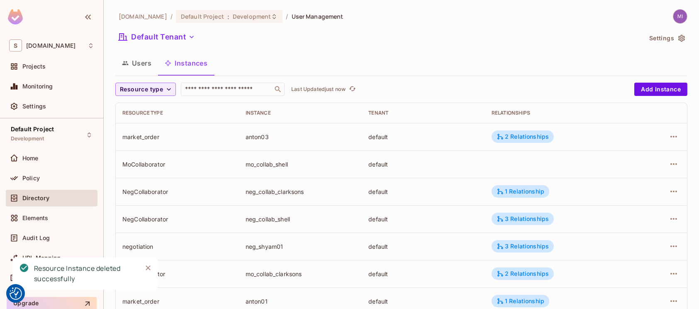
click at [357, 219] on td "neg_collab_shell" at bounding box center [300, 218] width 123 height 27
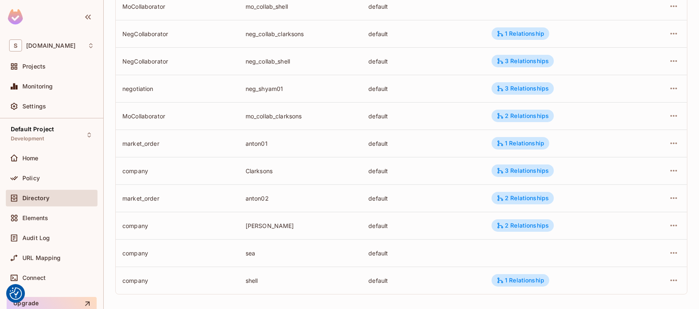
scroll to position [161, 0]
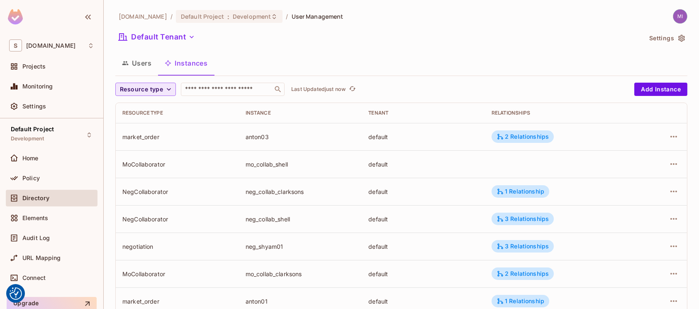
click at [153, 88] on span "Resource type" at bounding box center [141, 89] width 43 height 10
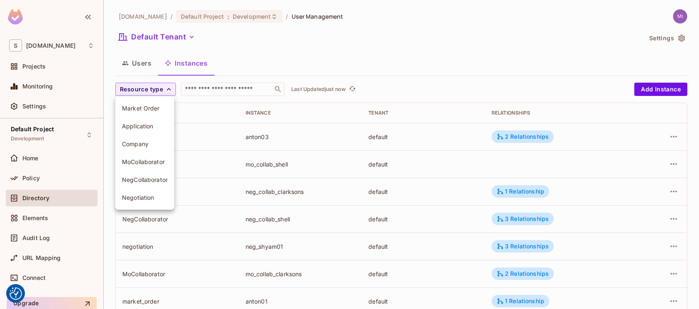
click at [140, 194] on span "Negotiation" at bounding box center [145, 197] width 46 height 8
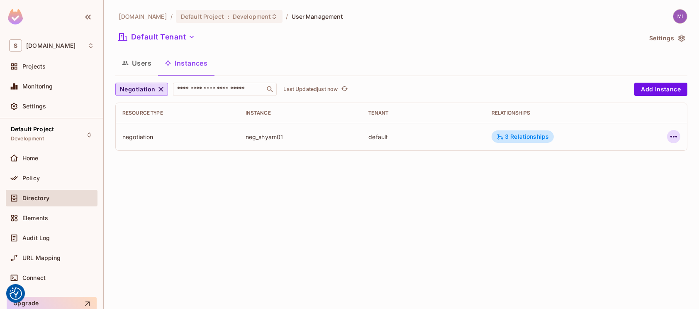
click at [675, 135] on icon "button" at bounding box center [674, 137] width 10 height 10
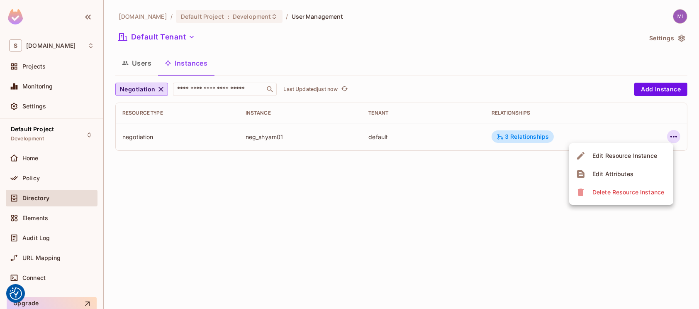
click at [630, 193] on div "Delete Resource Instance" at bounding box center [629, 192] width 72 height 8
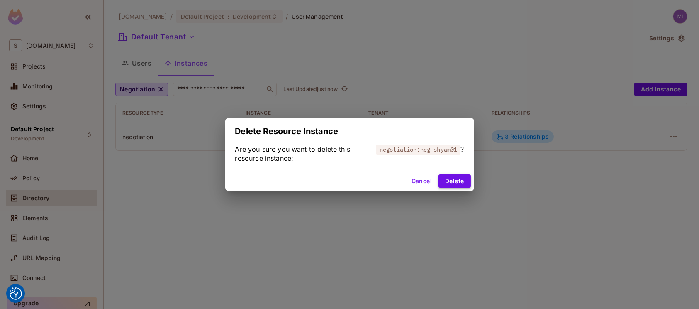
click at [459, 182] on button "Delete" at bounding box center [455, 180] width 32 height 13
